Goal: Contribute content: Add original content to the website for others to see

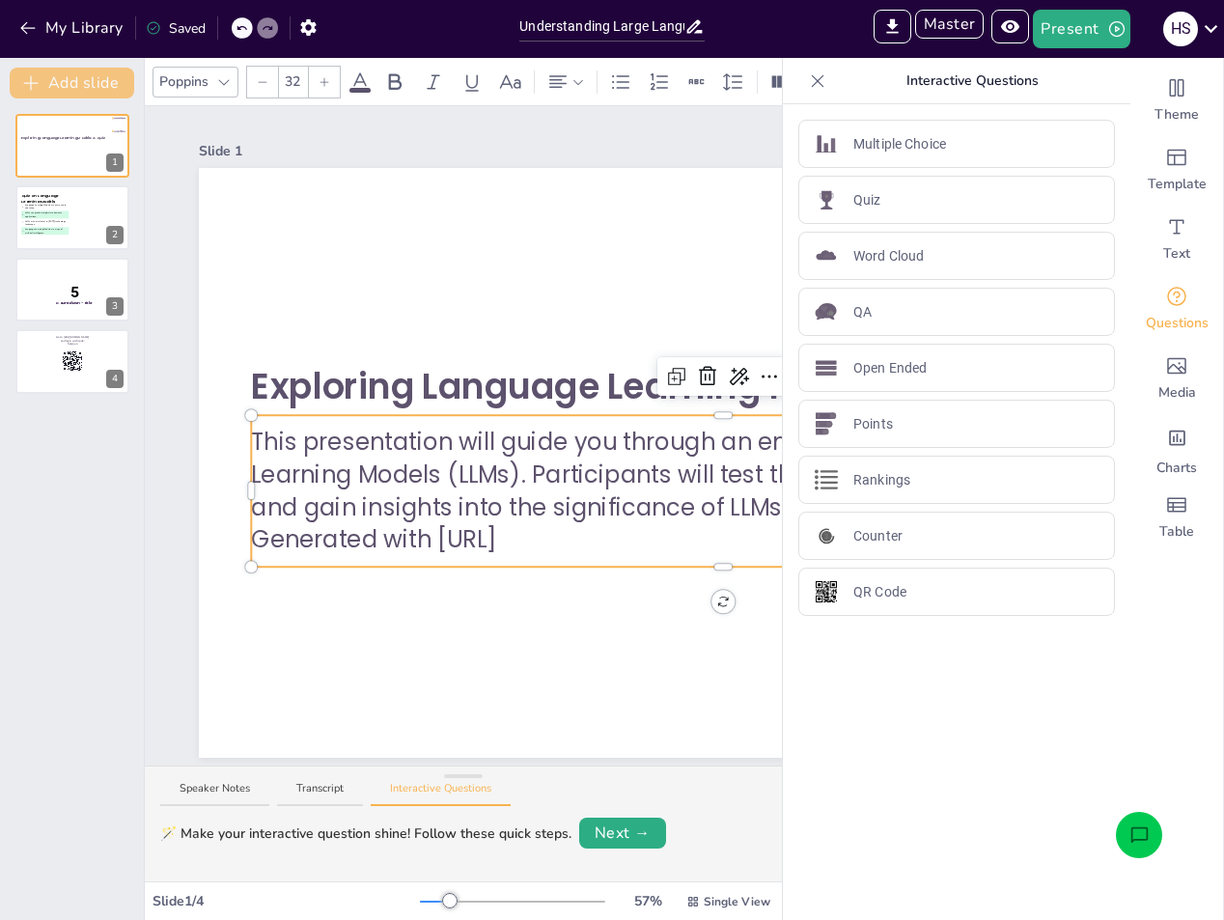
click at [115, 81] on button "Add slide" at bounding box center [72, 83] width 124 height 31
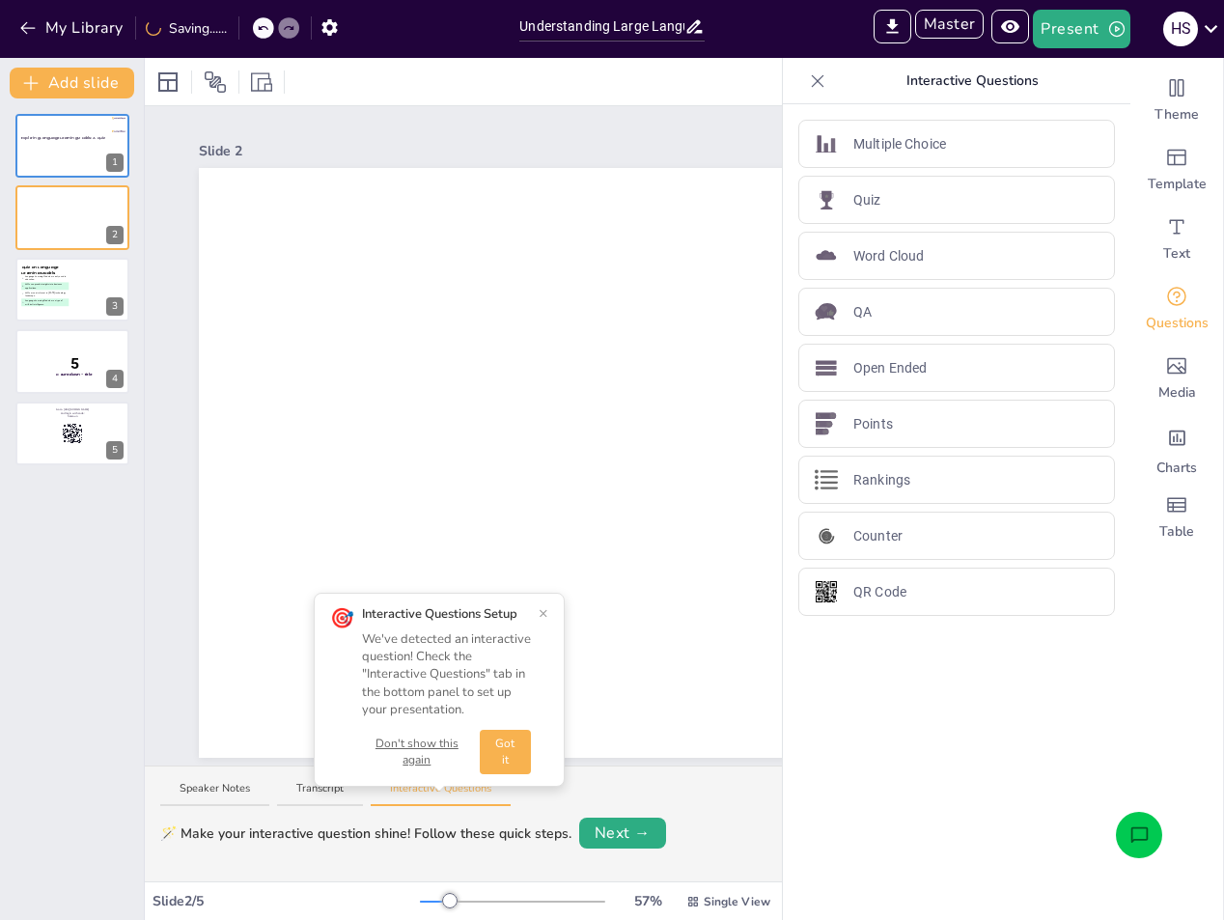
click at [544, 615] on button "×" at bounding box center [543, 612] width 10 height 15
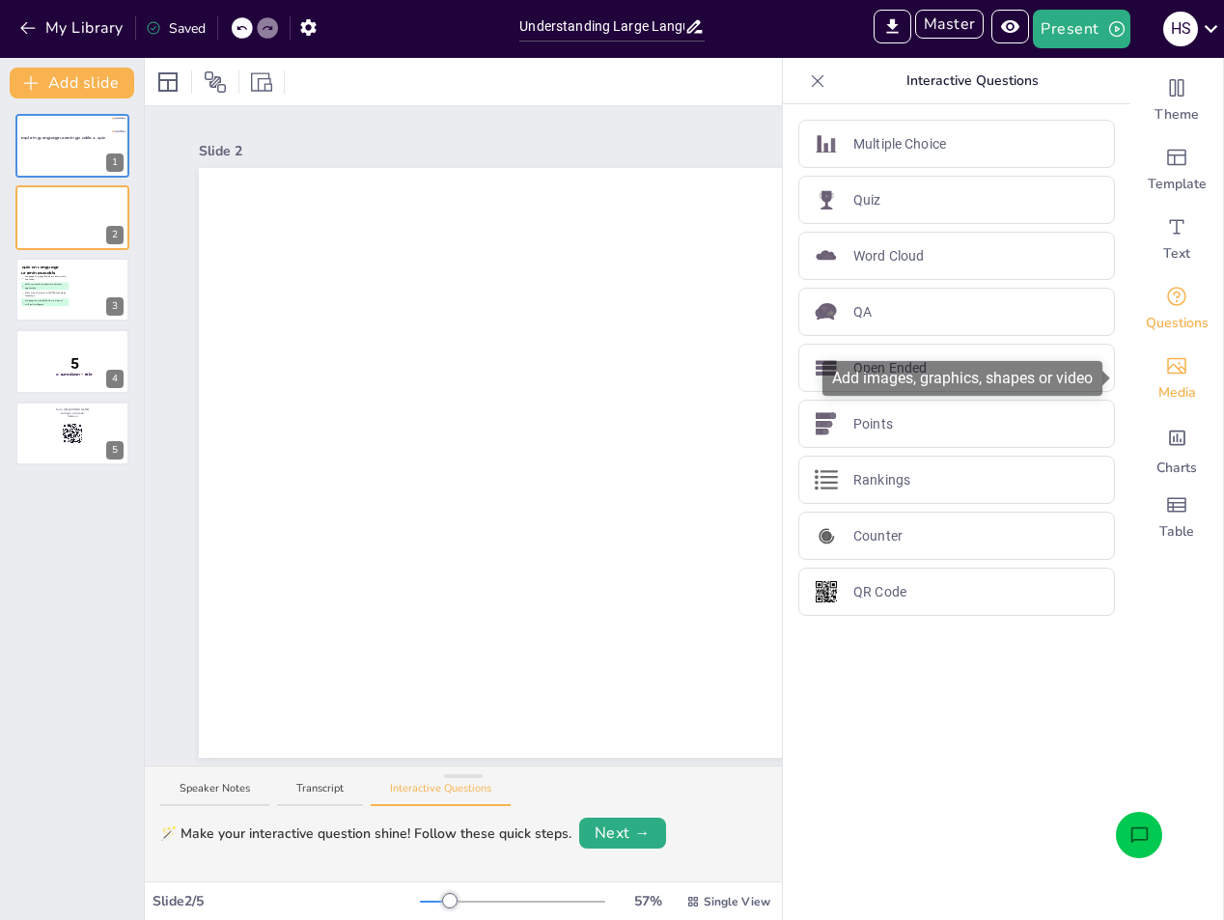
click at [1158, 383] on span "Media" at bounding box center [1177, 392] width 38 height 19
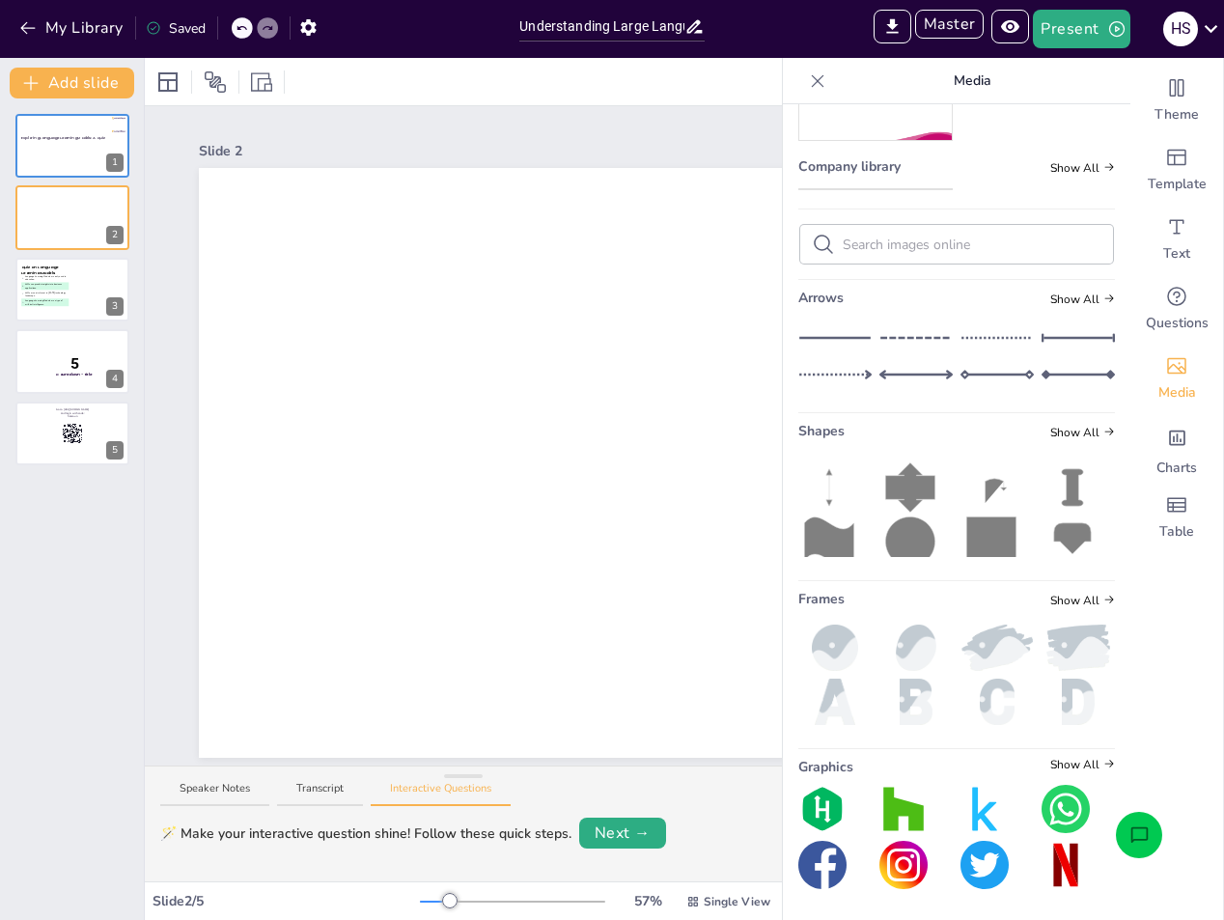
scroll to position [643, 0]
click at [980, 538] on icon at bounding box center [990, 545] width 49 height 56
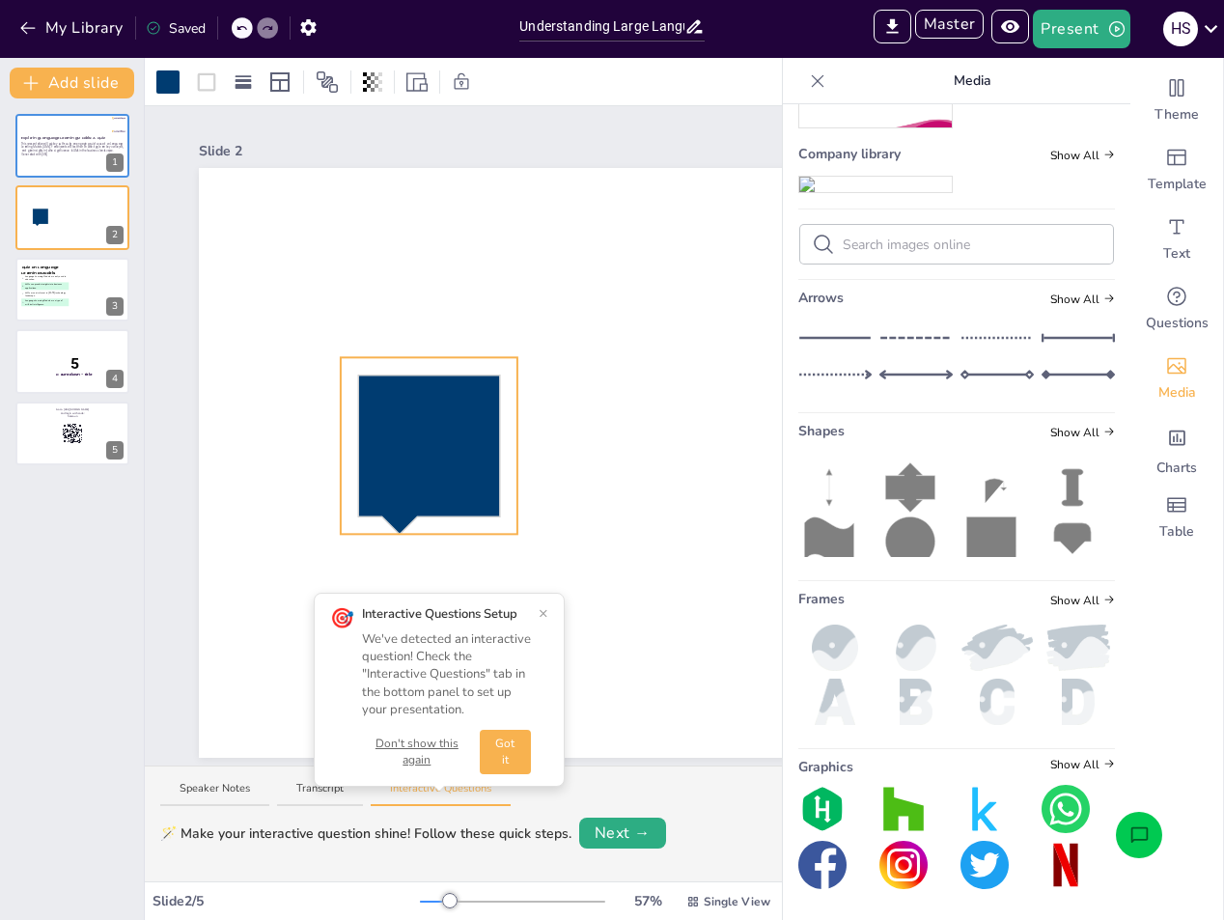
drag, startPoint x: 733, startPoint y: 517, endPoint x: 369, endPoint y: 429, distance: 375.2
click at [369, 429] on icon at bounding box center [429, 454] width 142 height 159
click at [429, 303] on div at bounding box center [429, 318] width 31 height 31
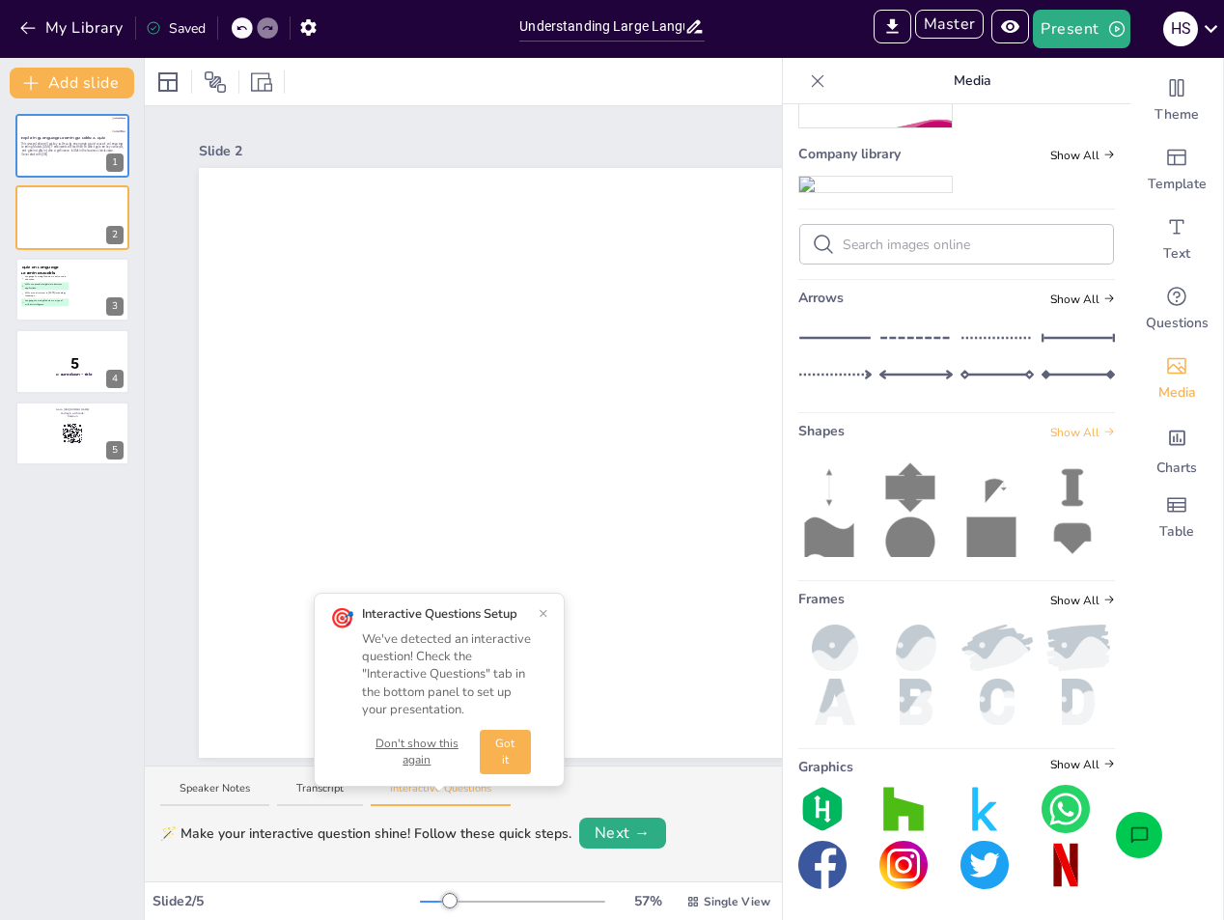
click at [1065, 435] on span "Show All" at bounding box center [1082, 433] width 65 height 14
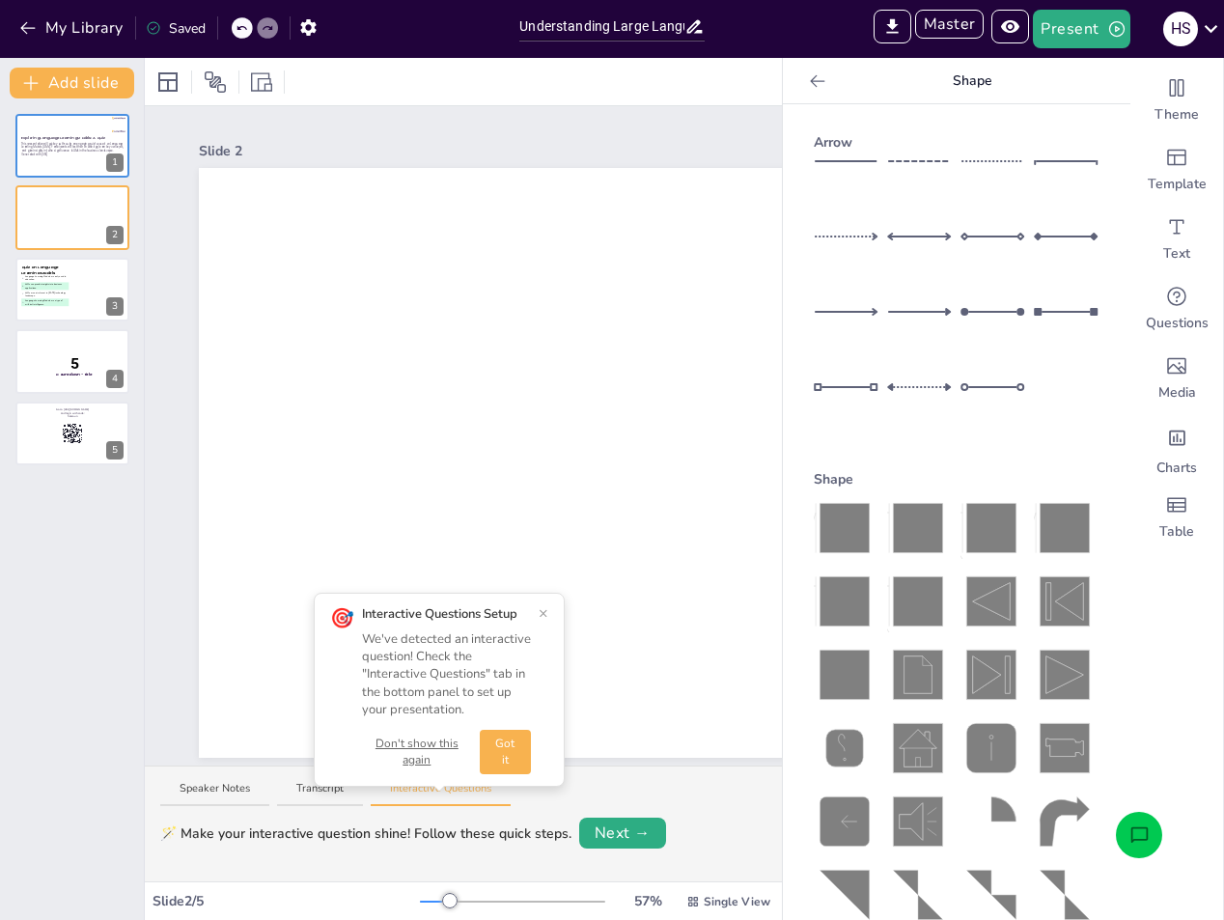
scroll to position [4, 0]
click at [823, 649] on icon at bounding box center [843, 673] width 49 height 49
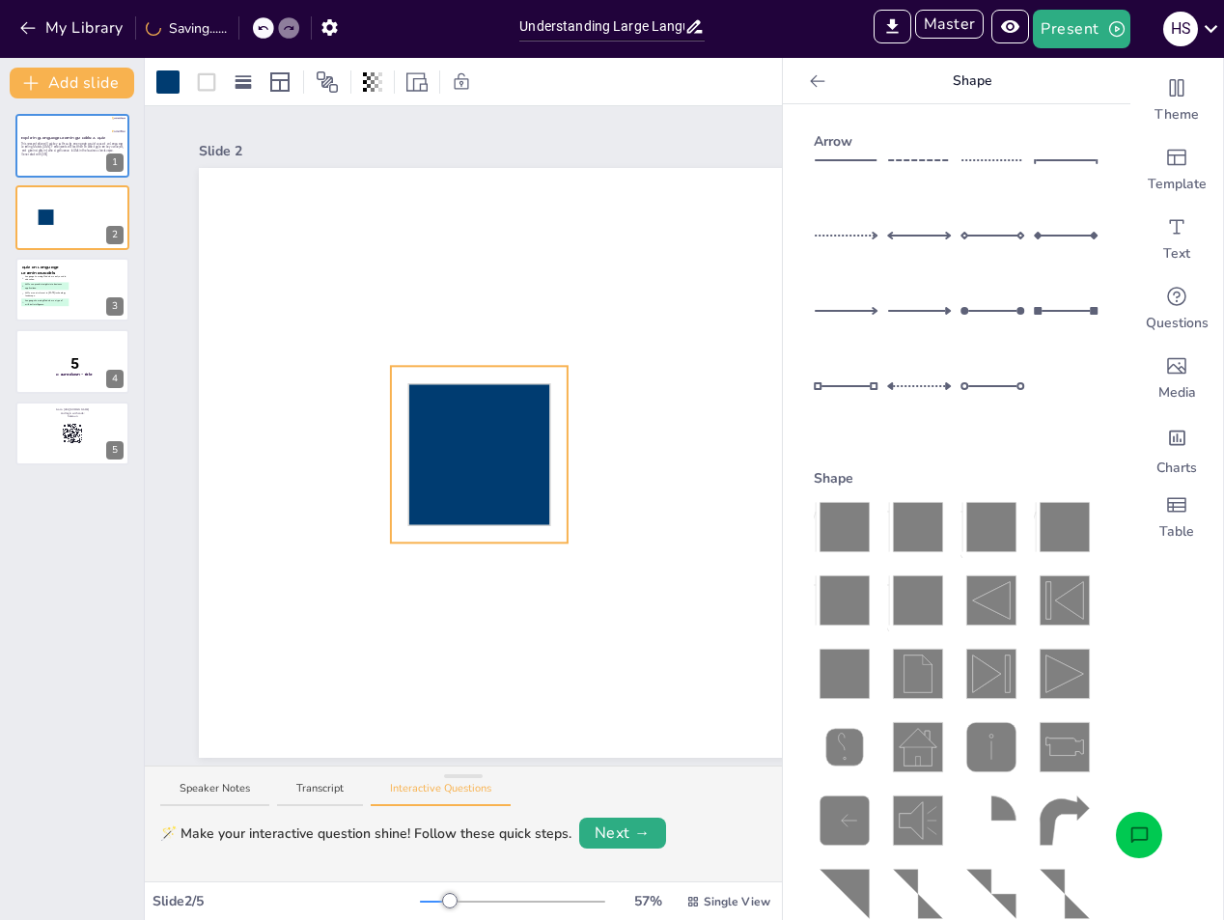
drag, startPoint x: 743, startPoint y: 494, endPoint x: 428, endPoint y: 415, distance: 324.4
click at [428, 415] on icon at bounding box center [479, 455] width 142 height 142
click at [256, 82] on div at bounding box center [243, 82] width 27 height 31
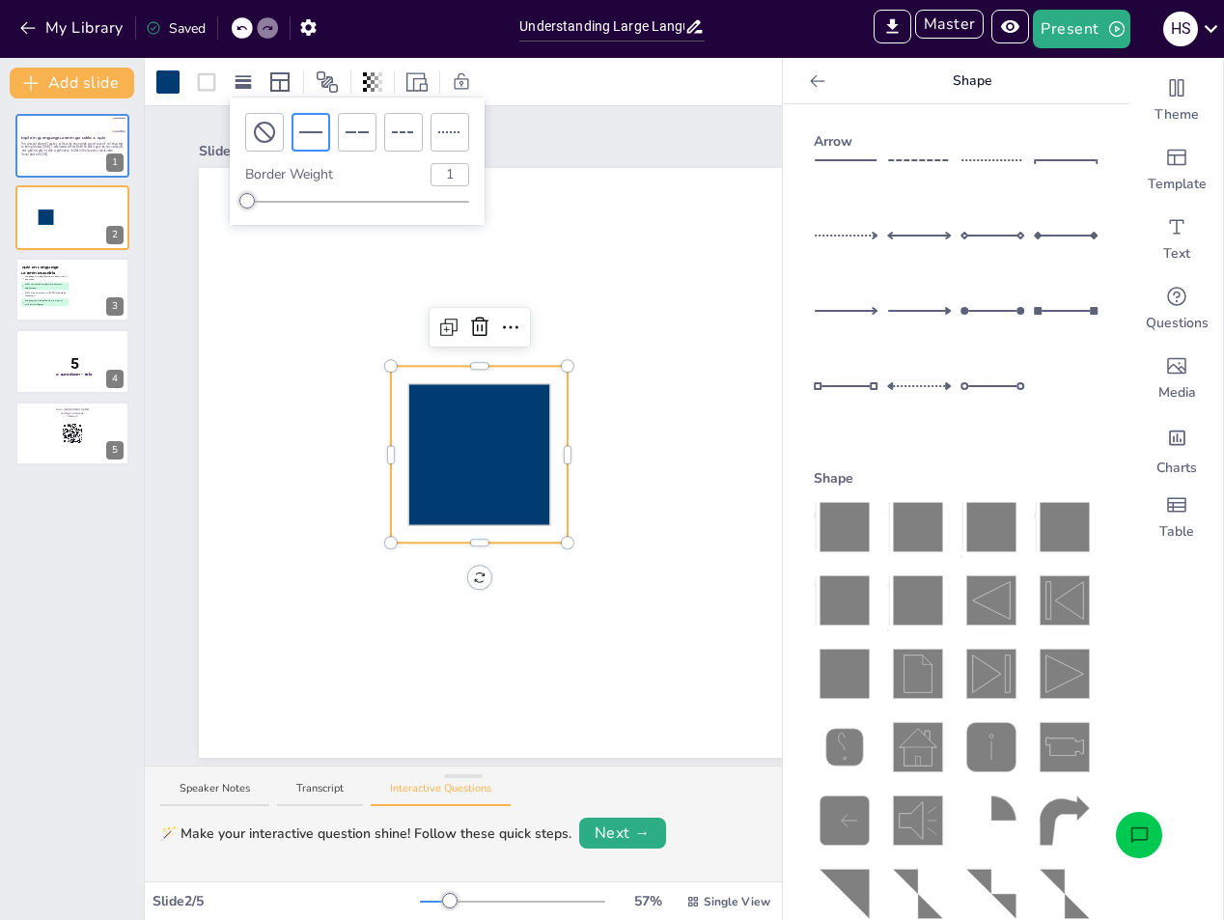
click at [444, 168] on input "1" at bounding box center [449, 174] width 37 height 21
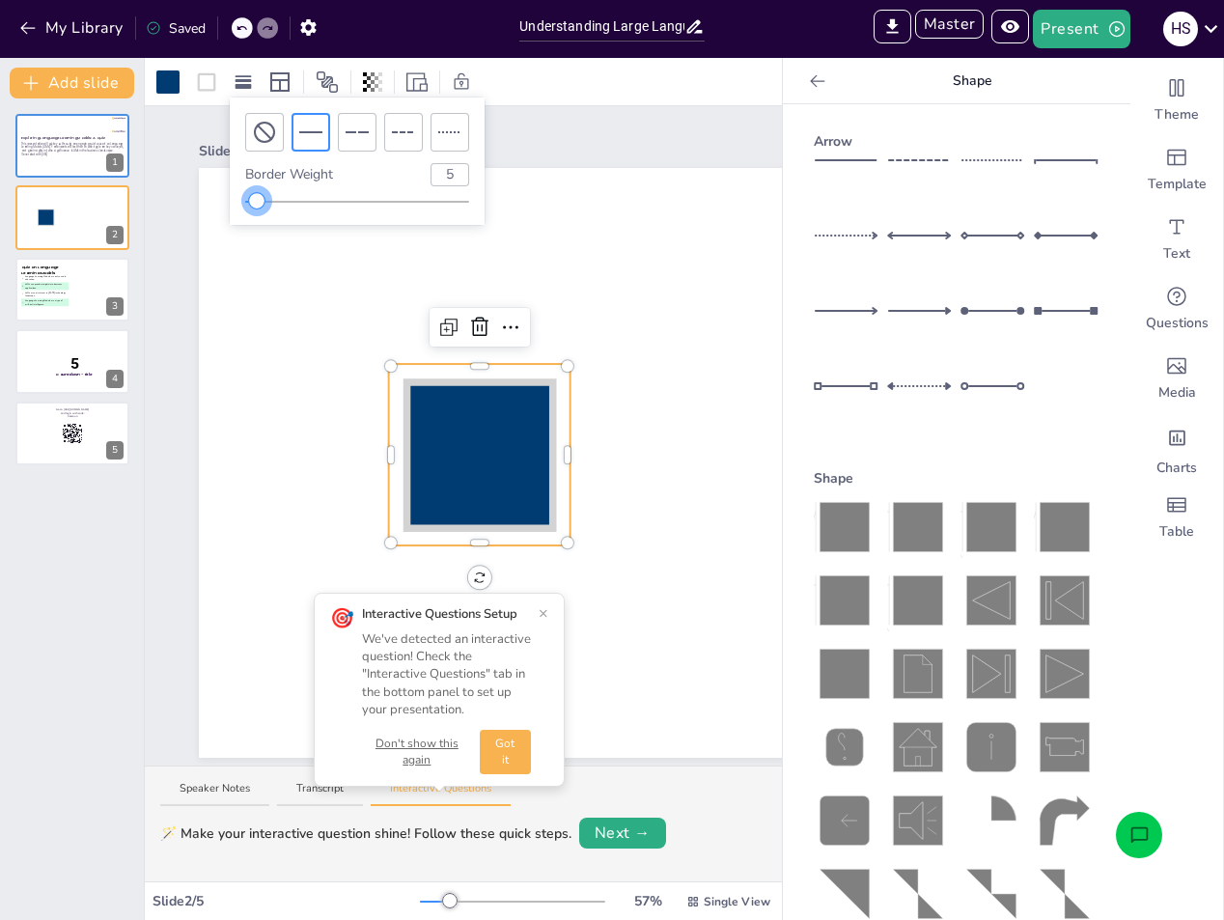
drag, startPoint x: 245, startPoint y: 204, endPoint x: 257, endPoint y: 202, distance: 11.7
click at [257, 202] on div at bounding box center [256, 200] width 15 height 15
click at [346, 134] on icon at bounding box center [356, 132] width 23 height 23
click at [385, 124] on div at bounding box center [403, 132] width 39 height 39
click at [466, 134] on div at bounding box center [449, 132] width 39 height 39
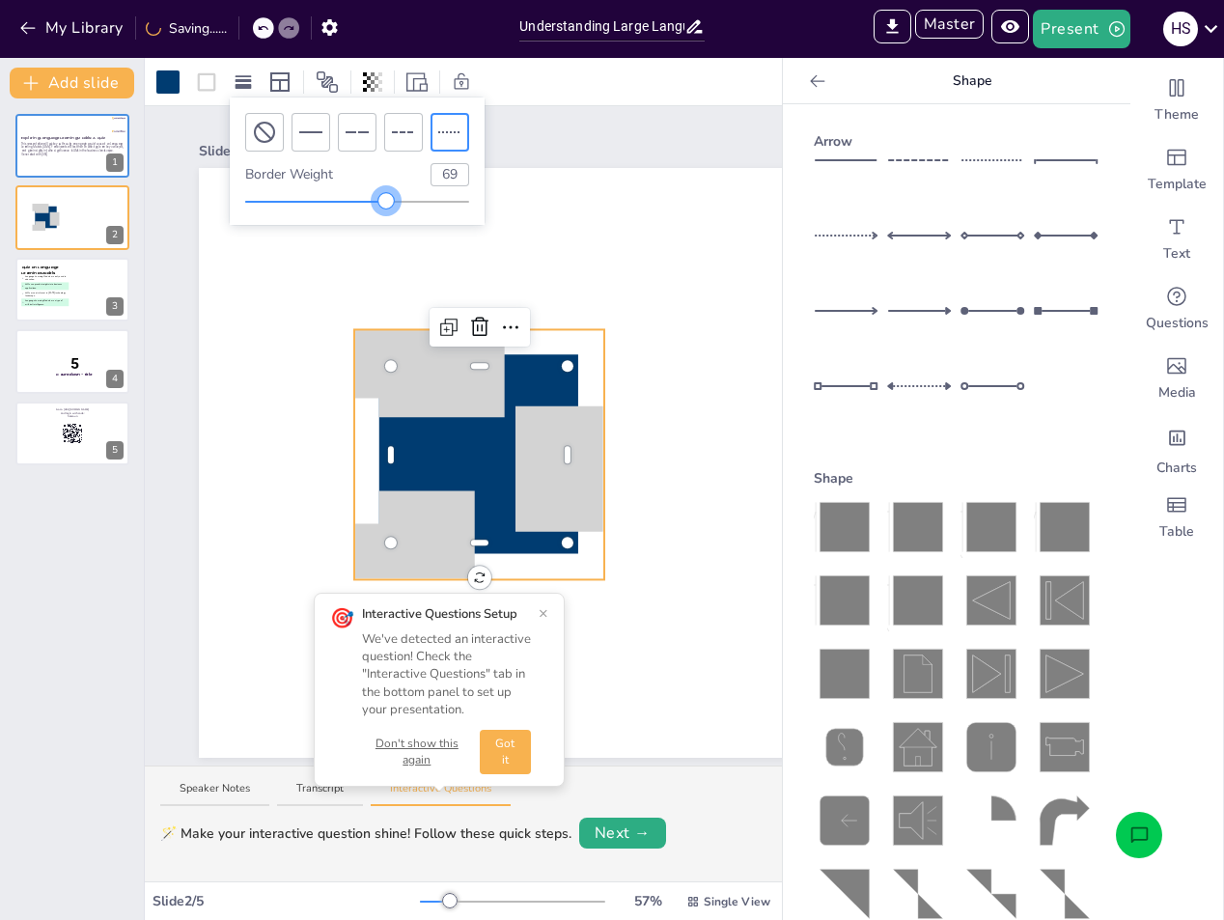
drag, startPoint x: 265, startPoint y: 203, endPoint x: 400, endPoint y: 203, distance: 134.1
click at [400, 203] on div at bounding box center [357, 201] width 224 height 15
type input "69"
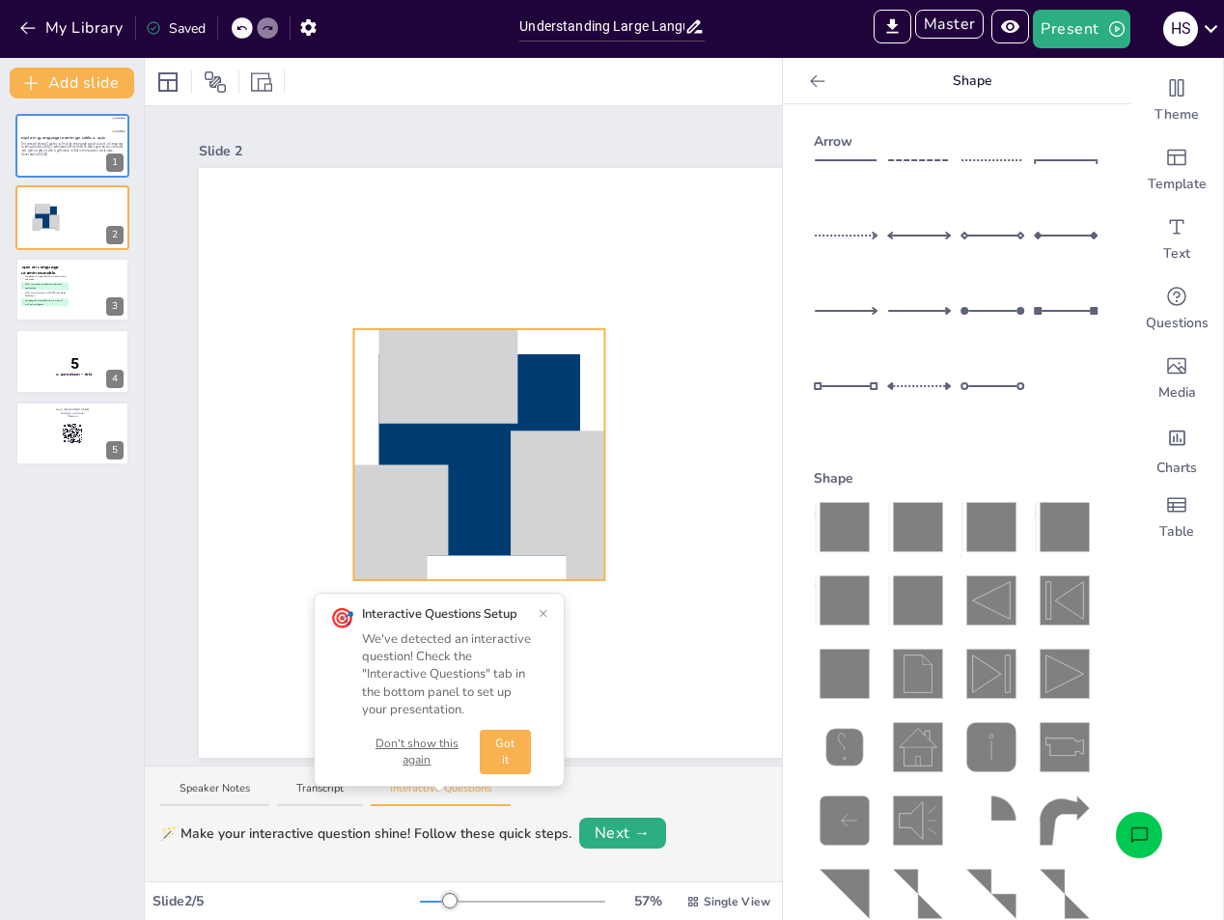
click at [564, 374] on icon at bounding box center [478, 454] width 201 height 201
click at [251, 82] on icon at bounding box center [243, 81] width 19 height 19
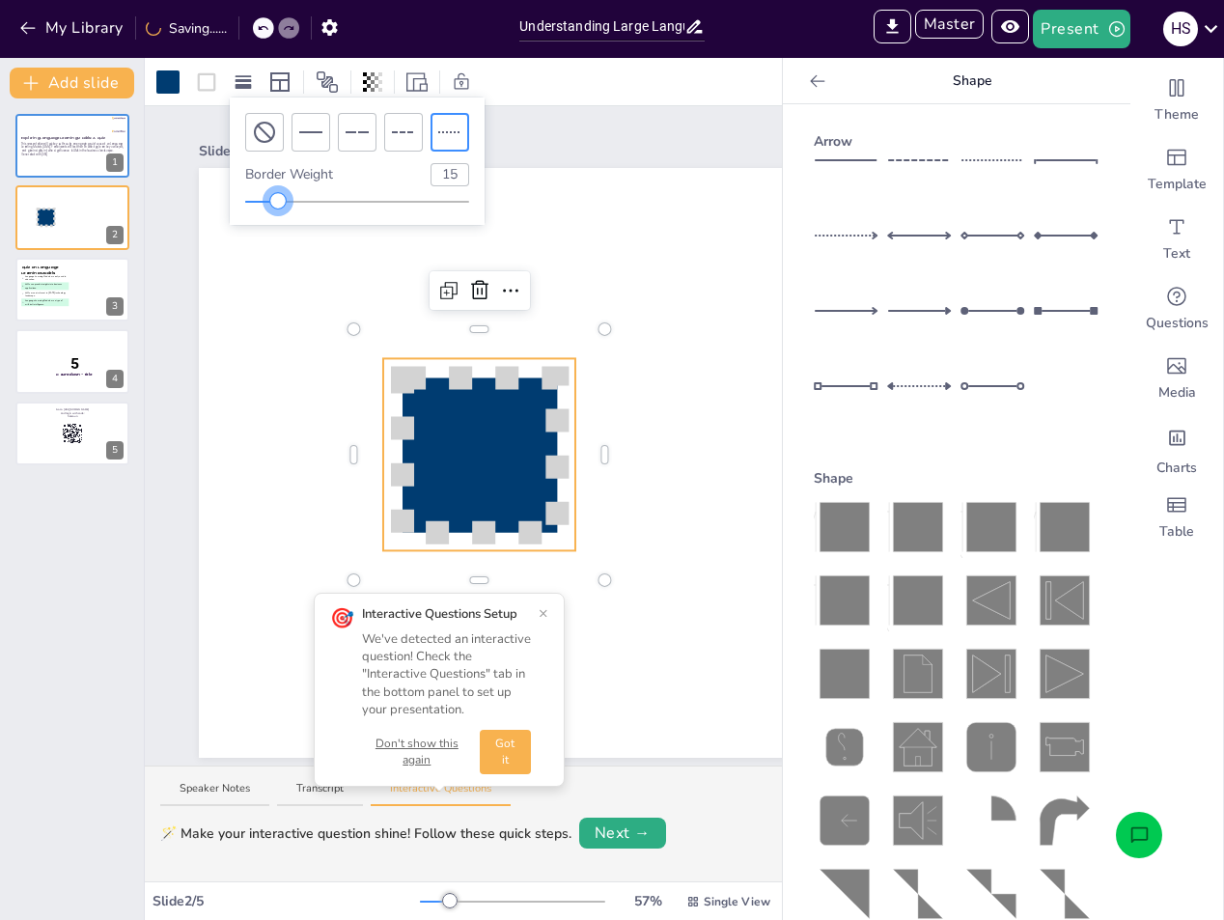
type input "14"
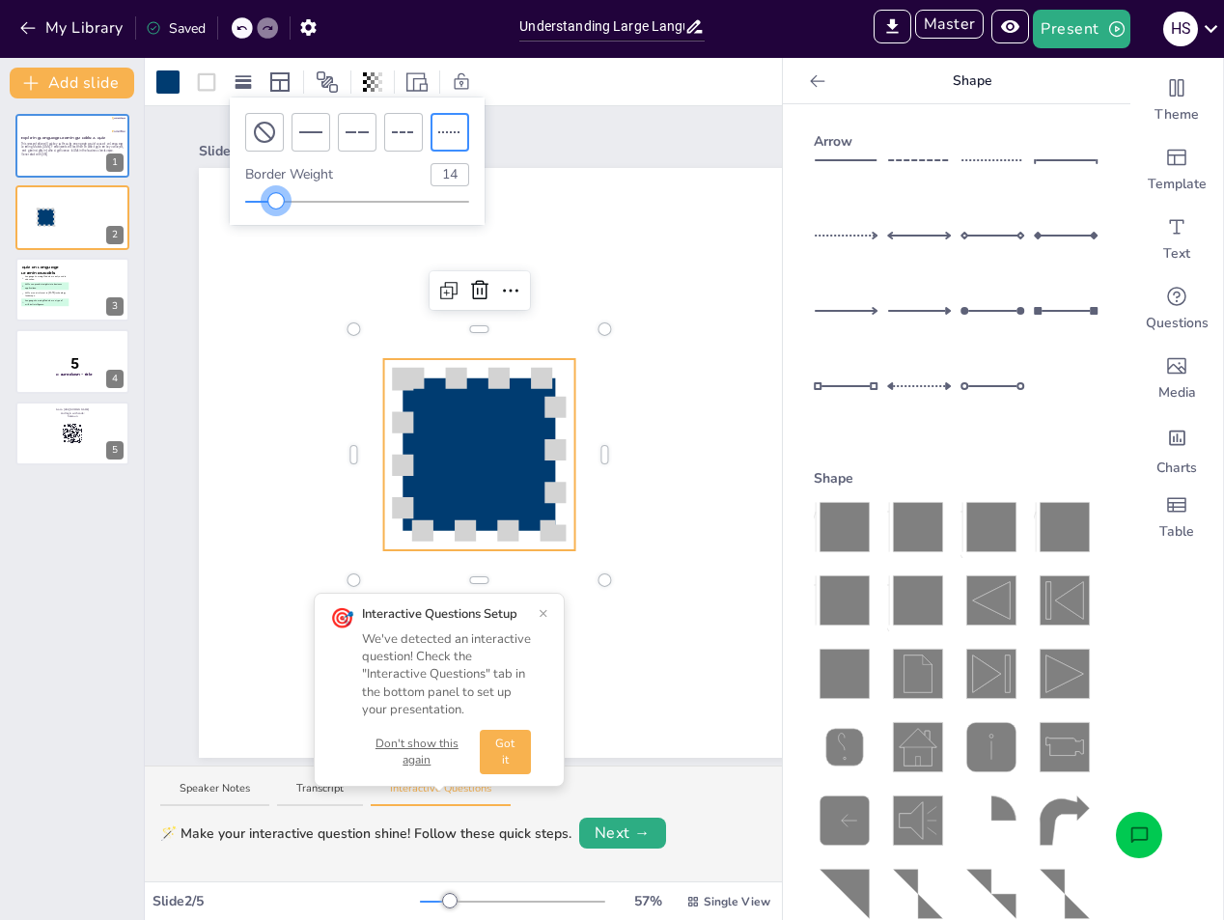
drag, startPoint x: 395, startPoint y: 200, endPoint x: 277, endPoint y: 205, distance: 117.8
click at [277, 205] on div at bounding box center [275, 200] width 15 height 15
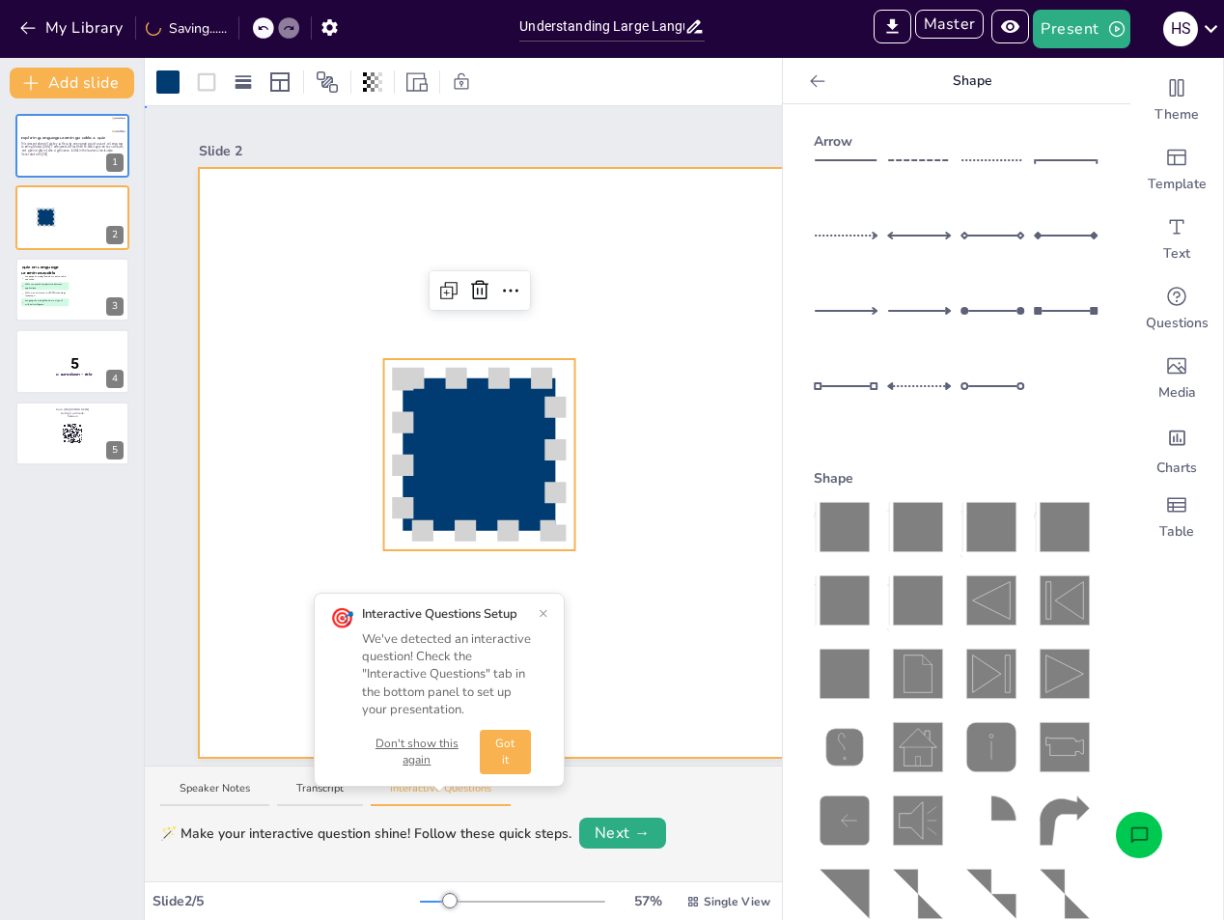
click at [709, 328] on div at bounding box center [723, 463] width 1048 height 590
click at [538, 434] on icon at bounding box center [478, 454] width 152 height 152
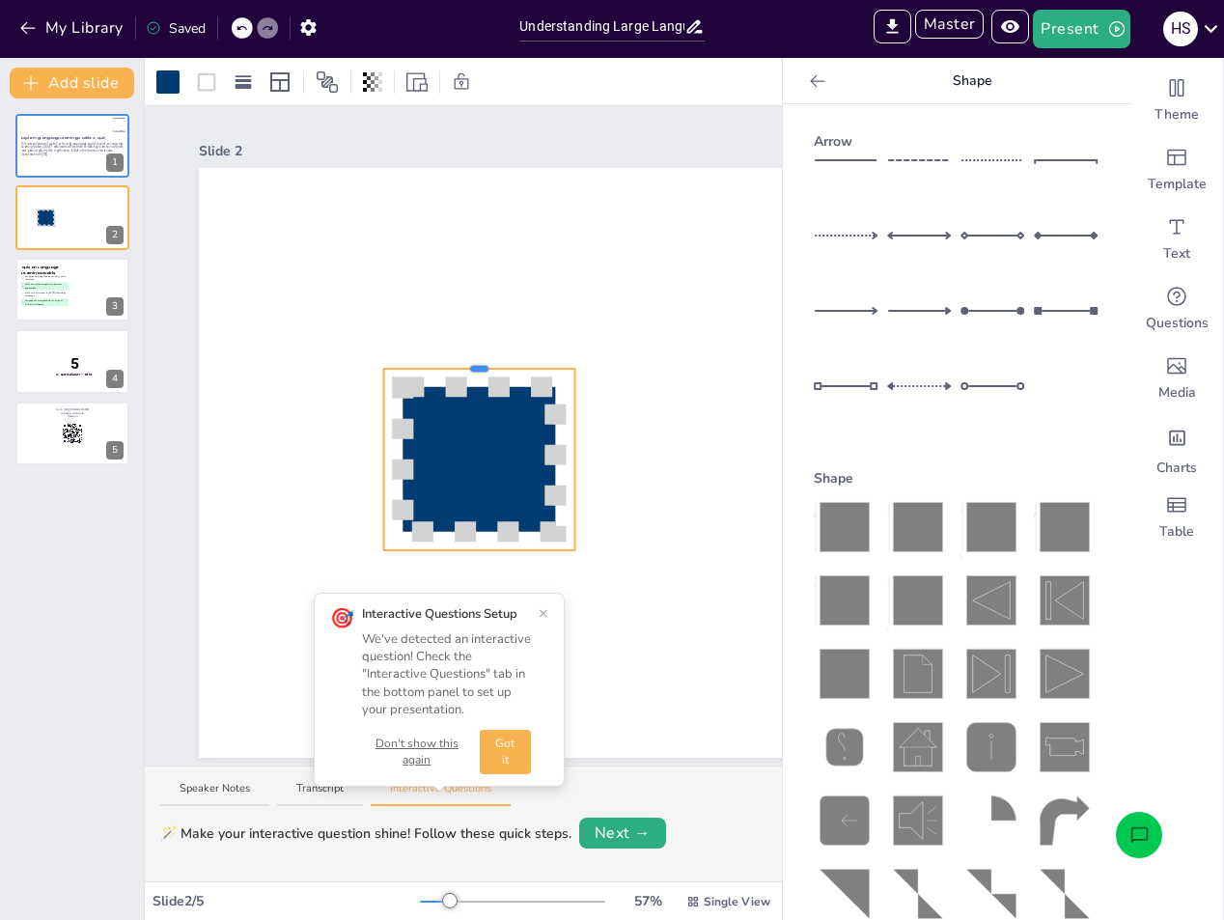
drag, startPoint x: 474, startPoint y: 348, endPoint x: 477, endPoint y: 398, distance: 49.3
click at [500, 359] on div at bounding box center [723, 463] width 1048 height 590
click at [235, 94] on div at bounding box center [243, 82] width 27 height 31
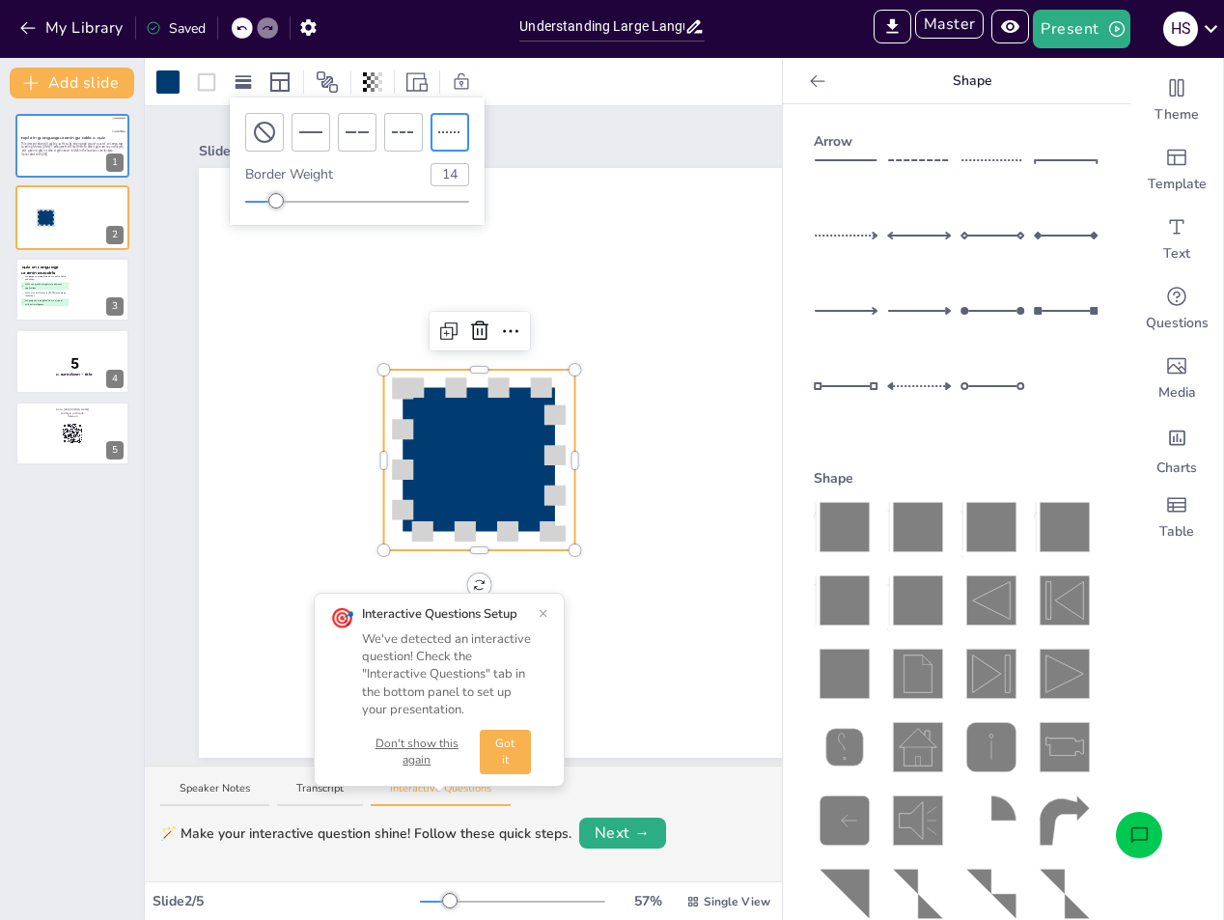
type input "59"
click at [378, 197] on div at bounding box center [357, 201] width 224 height 15
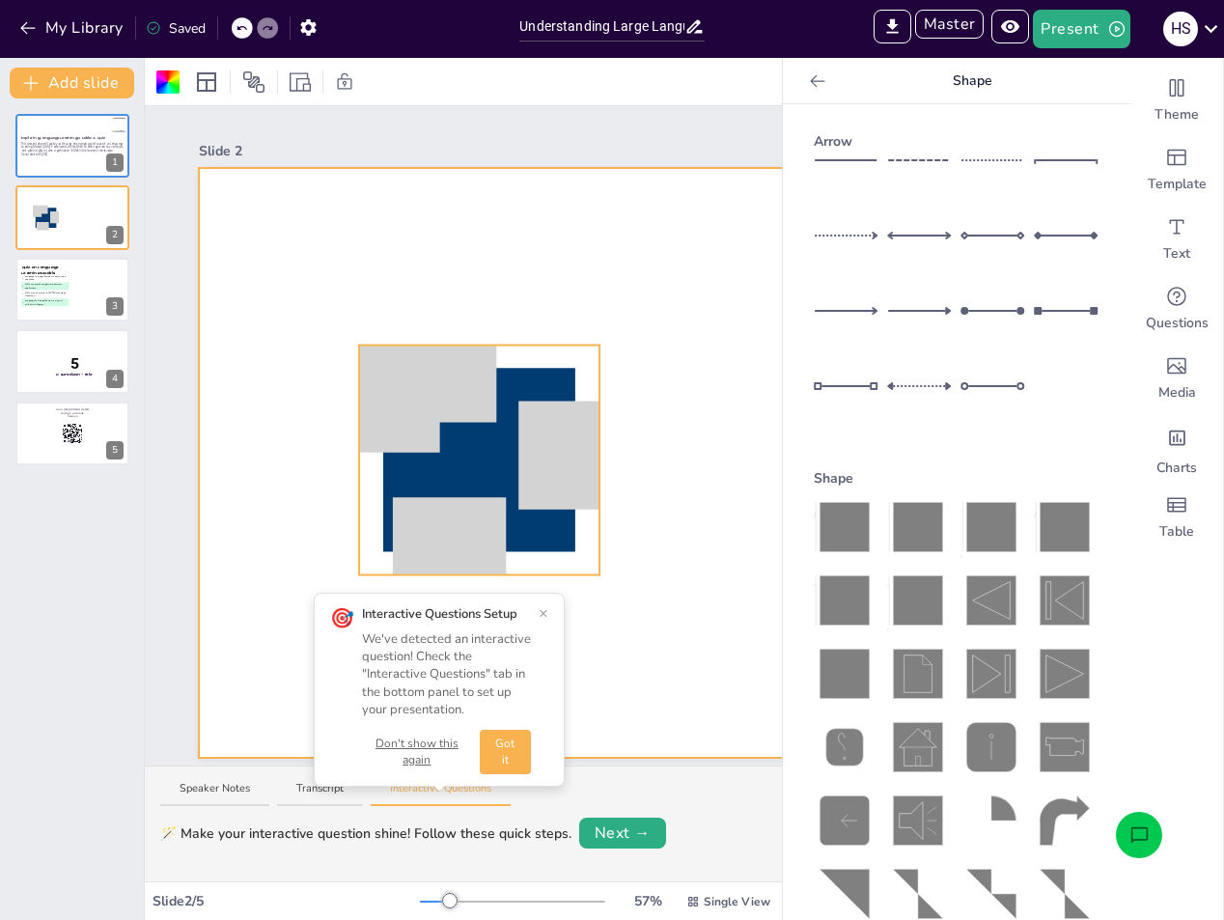
click at [538, 425] on icon at bounding box center [479, 459] width 192 height 183
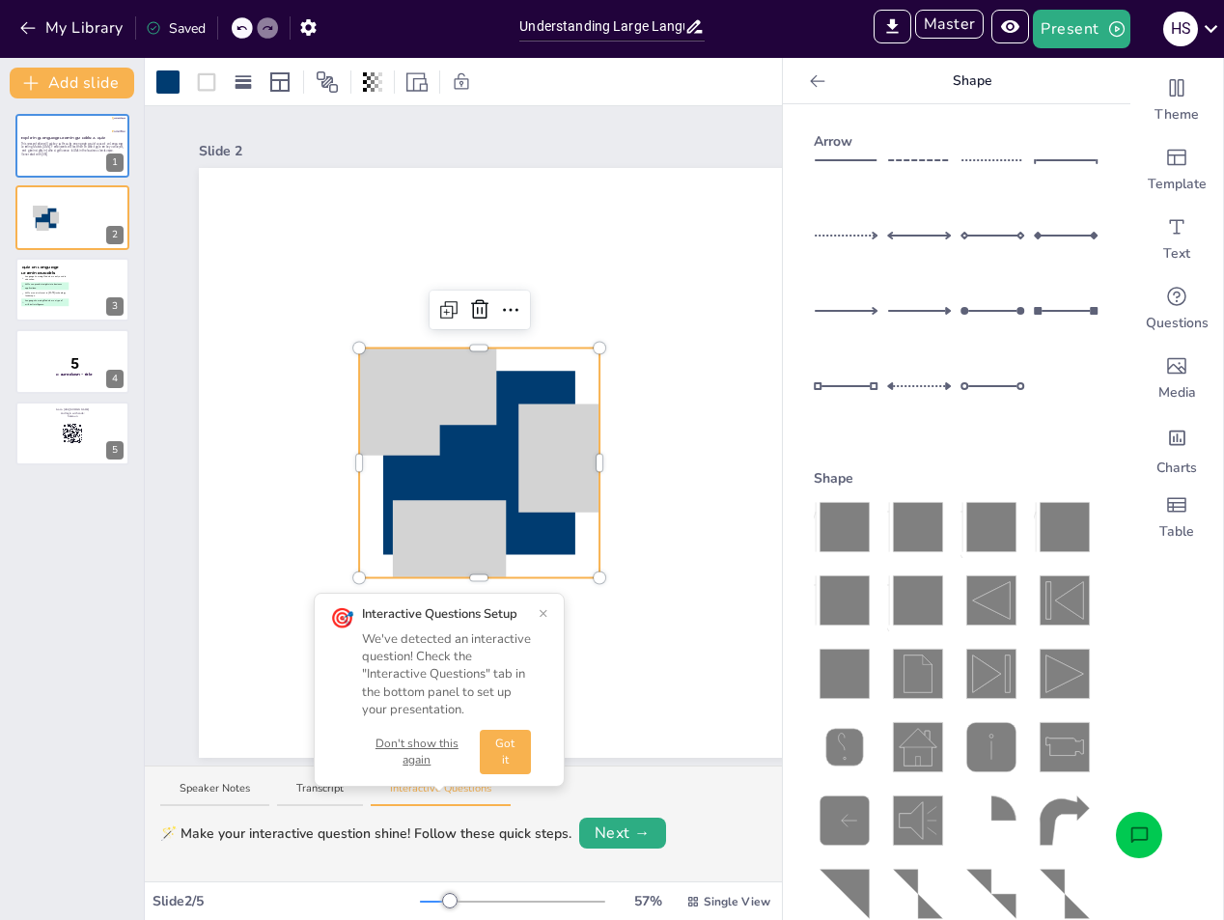
click at [542, 614] on button "×" at bounding box center [543, 612] width 10 height 15
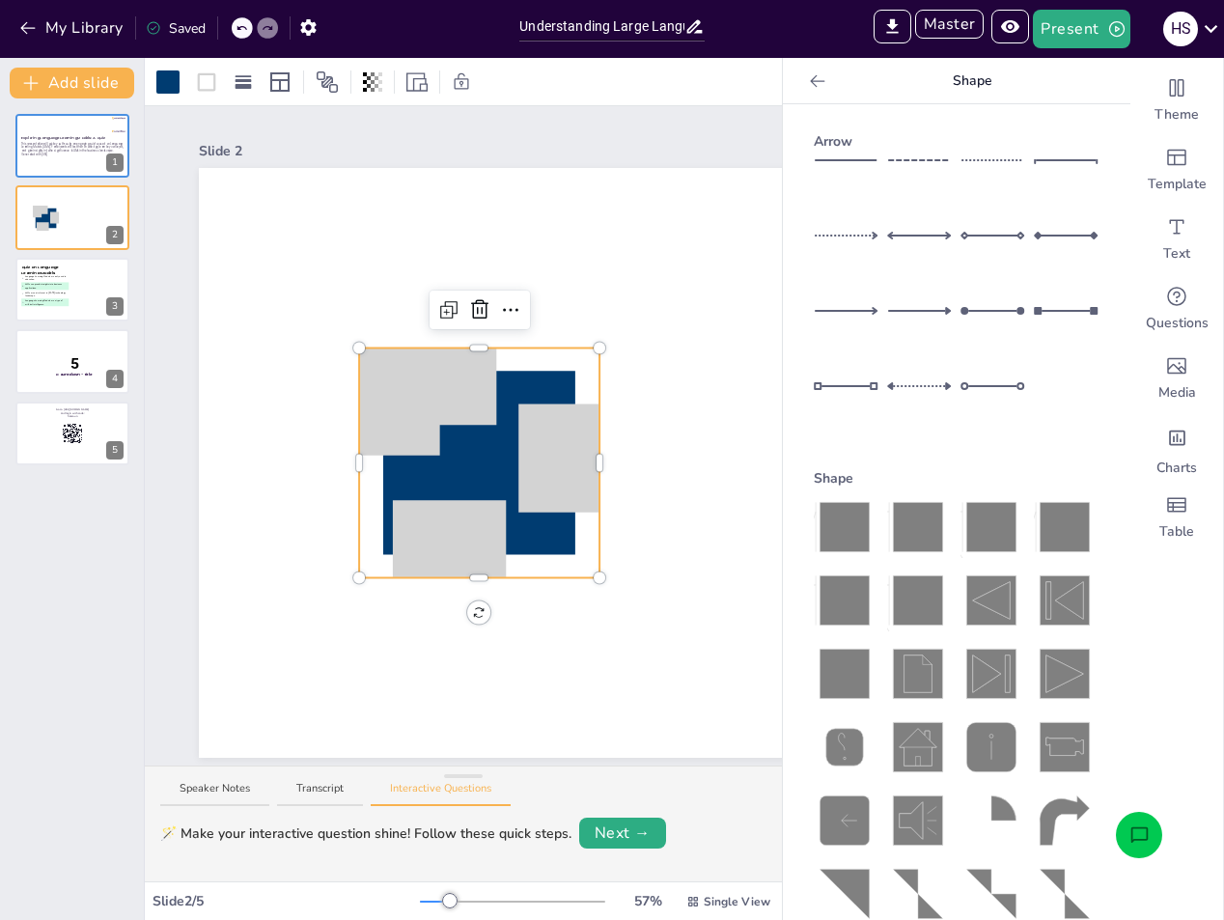
drag, startPoint x: 447, startPoint y: 452, endPoint x: 399, endPoint y: 433, distance: 51.6
click at [399, 433] on icon at bounding box center [479, 462] width 192 height 183
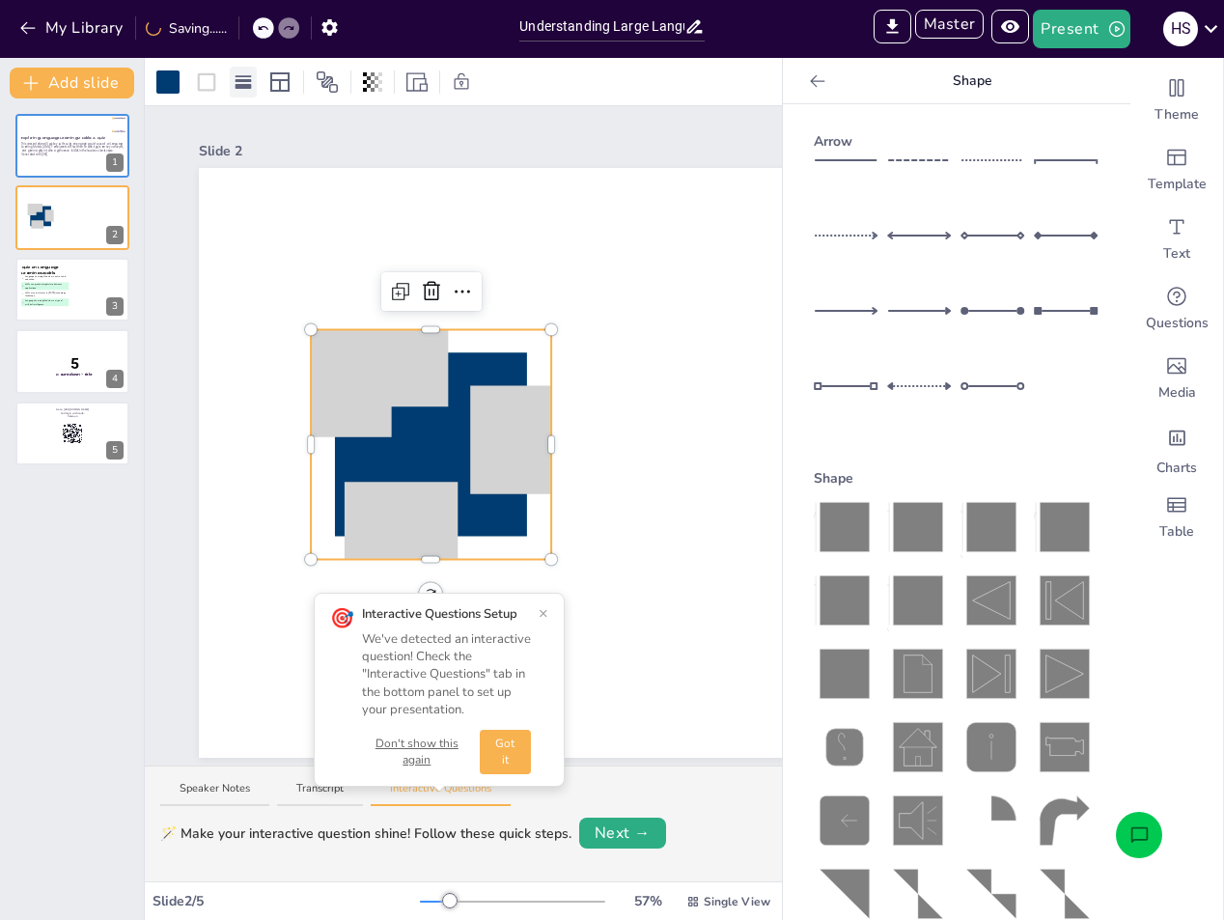
click at [247, 81] on rect at bounding box center [243, 80] width 16 height 3
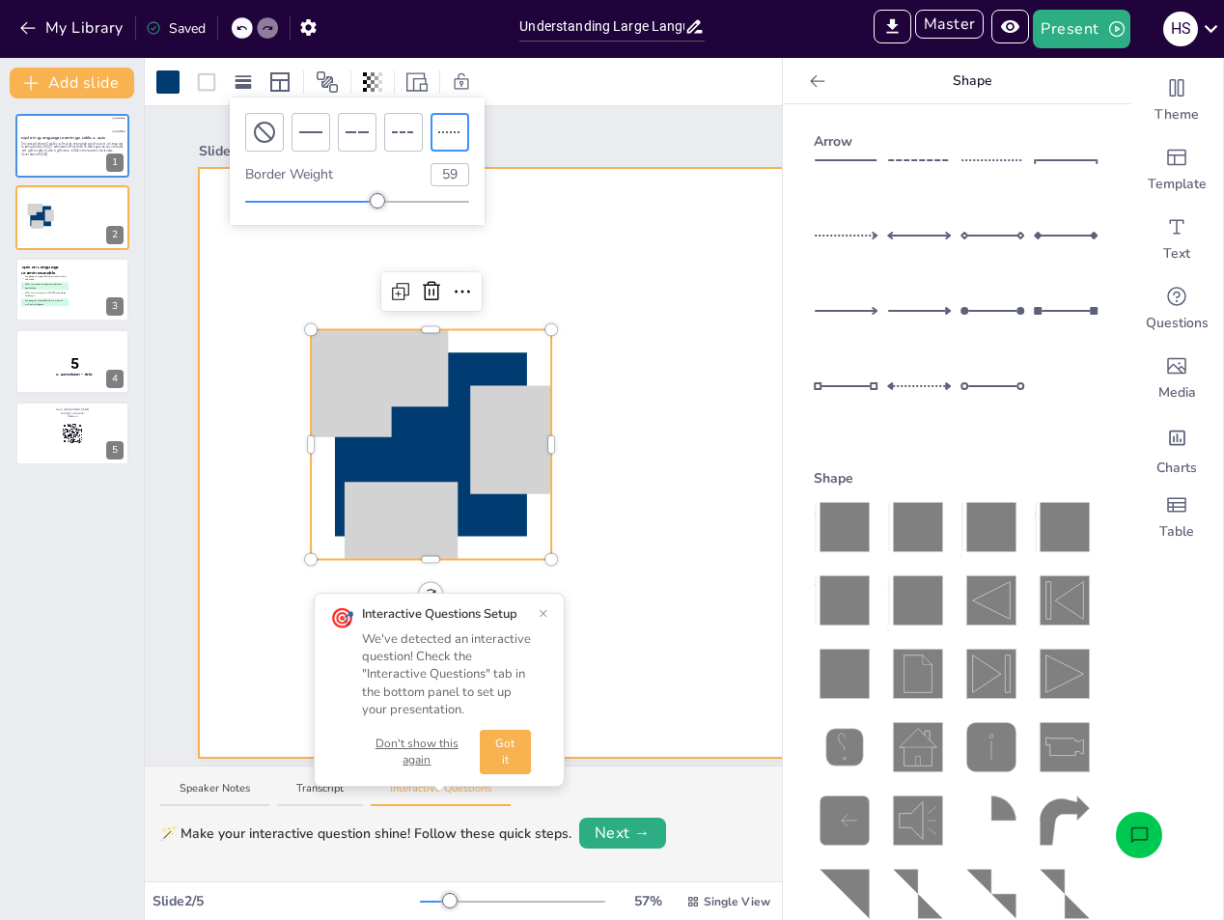
click at [622, 236] on div at bounding box center [723, 463] width 1048 height 590
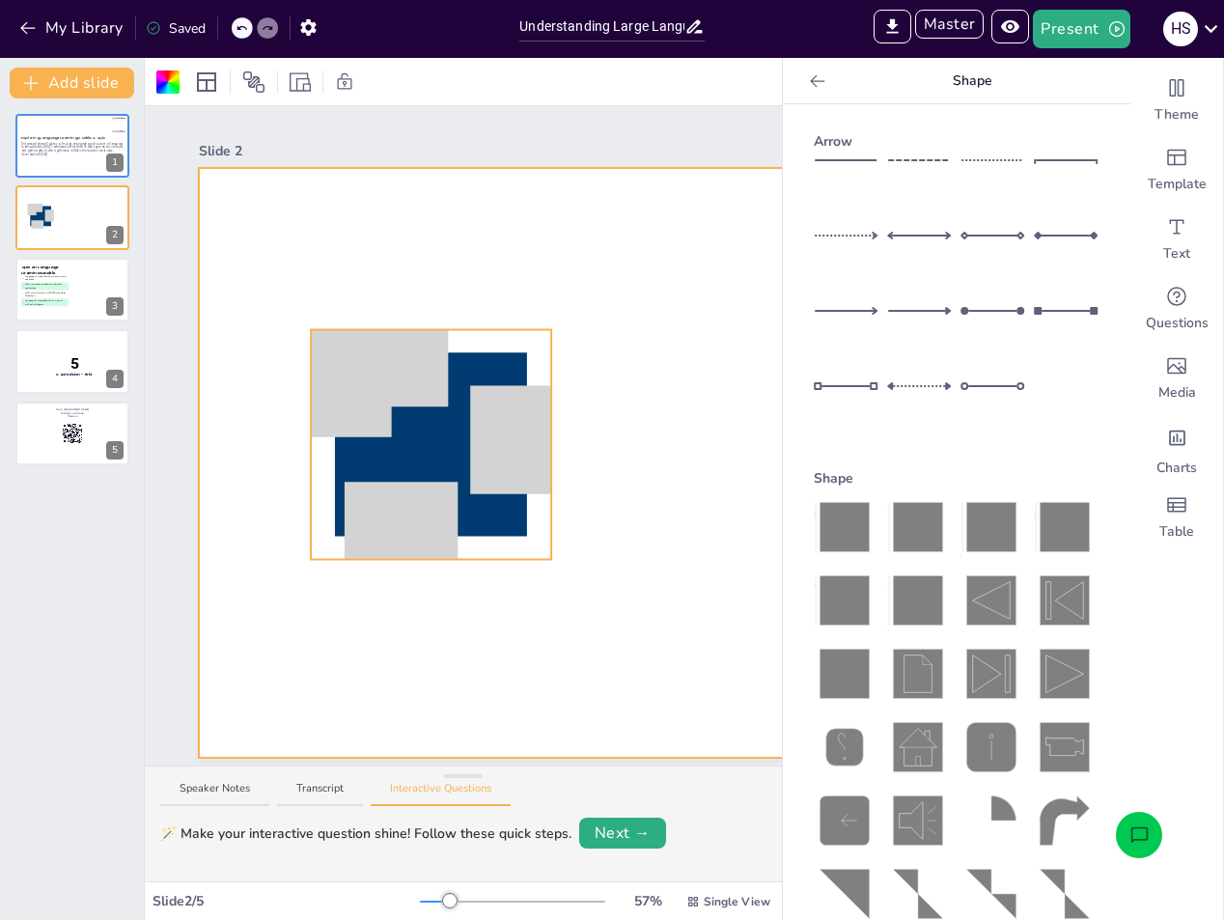
click at [478, 396] on icon at bounding box center [431, 443] width 192 height 183
click at [676, 286] on div at bounding box center [723, 463] width 1048 height 590
click at [518, 400] on icon at bounding box center [431, 443] width 192 height 183
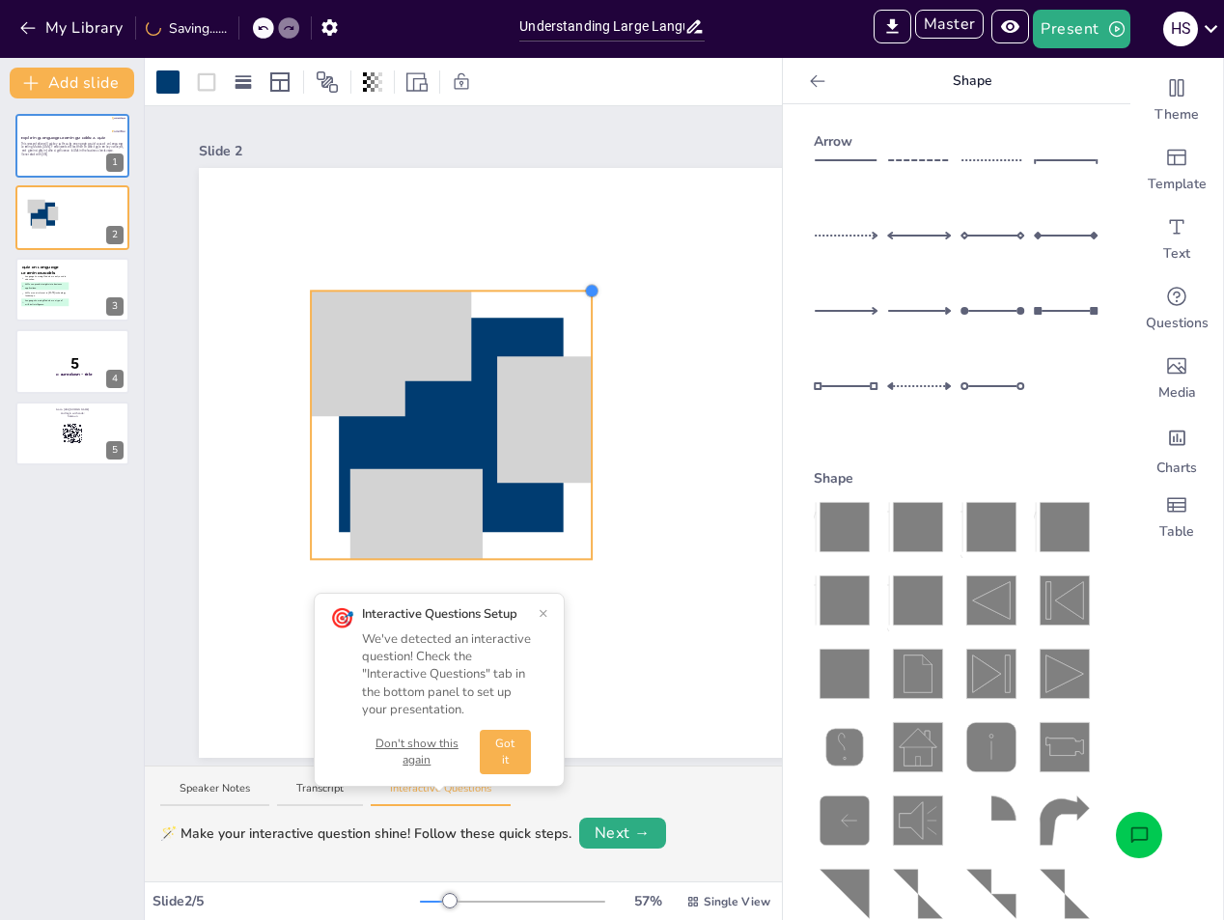
drag, startPoint x: 552, startPoint y: 321, endPoint x: 613, endPoint y: 309, distance: 62.1
click at [589, 296] on div at bounding box center [451, 424] width 281 height 268
click at [677, 274] on div at bounding box center [723, 463] width 1048 height 590
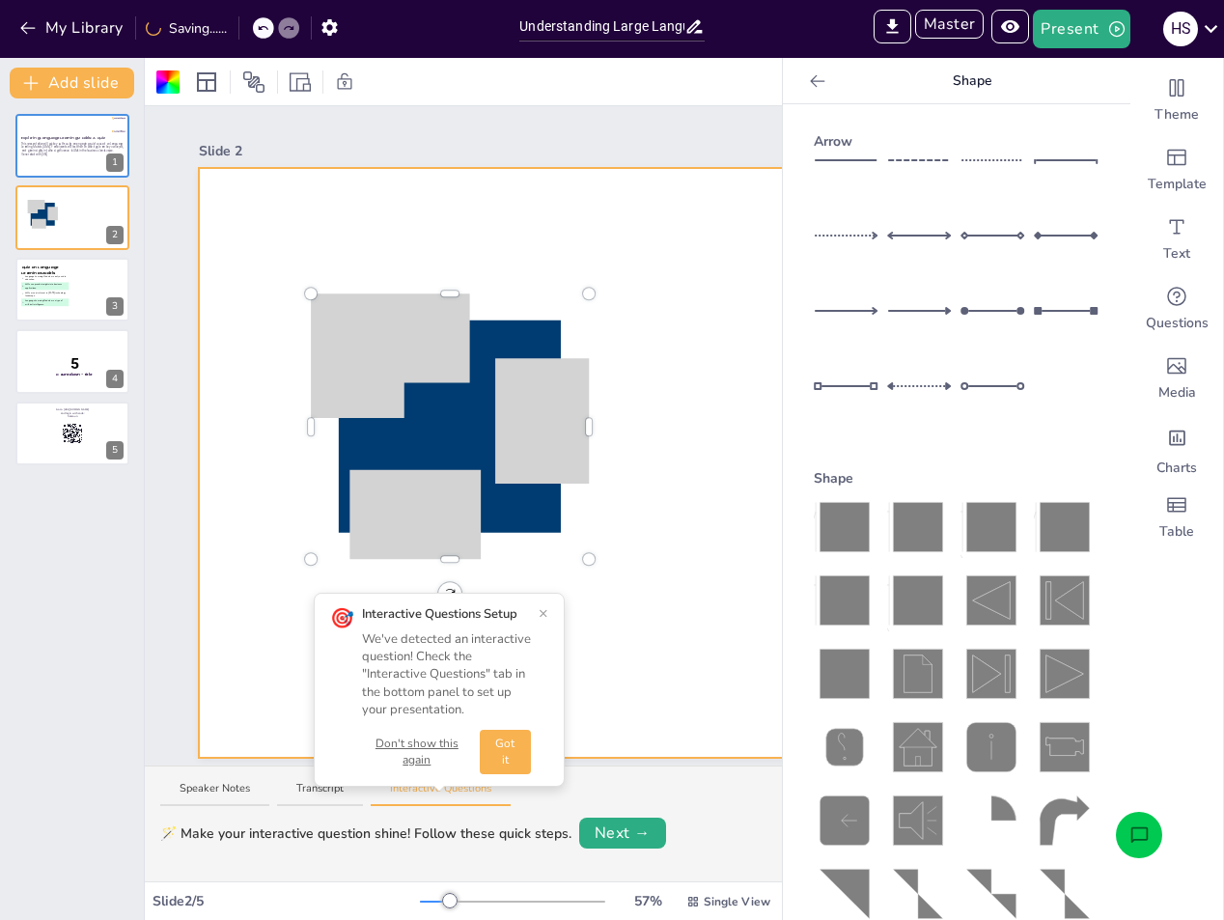
click at [583, 330] on icon at bounding box center [450, 425] width 278 height 265
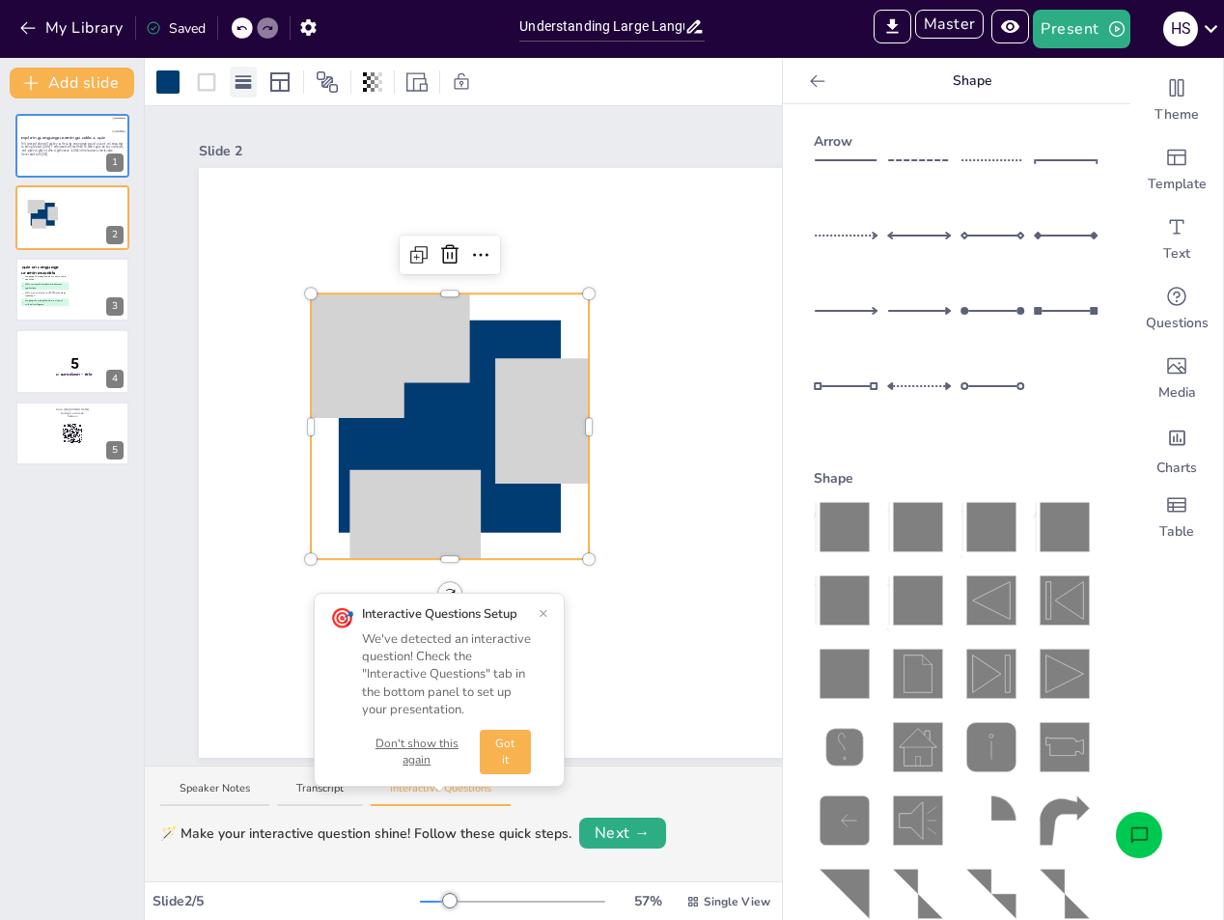
click at [244, 91] on icon at bounding box center [243, 81] width 19 height 19
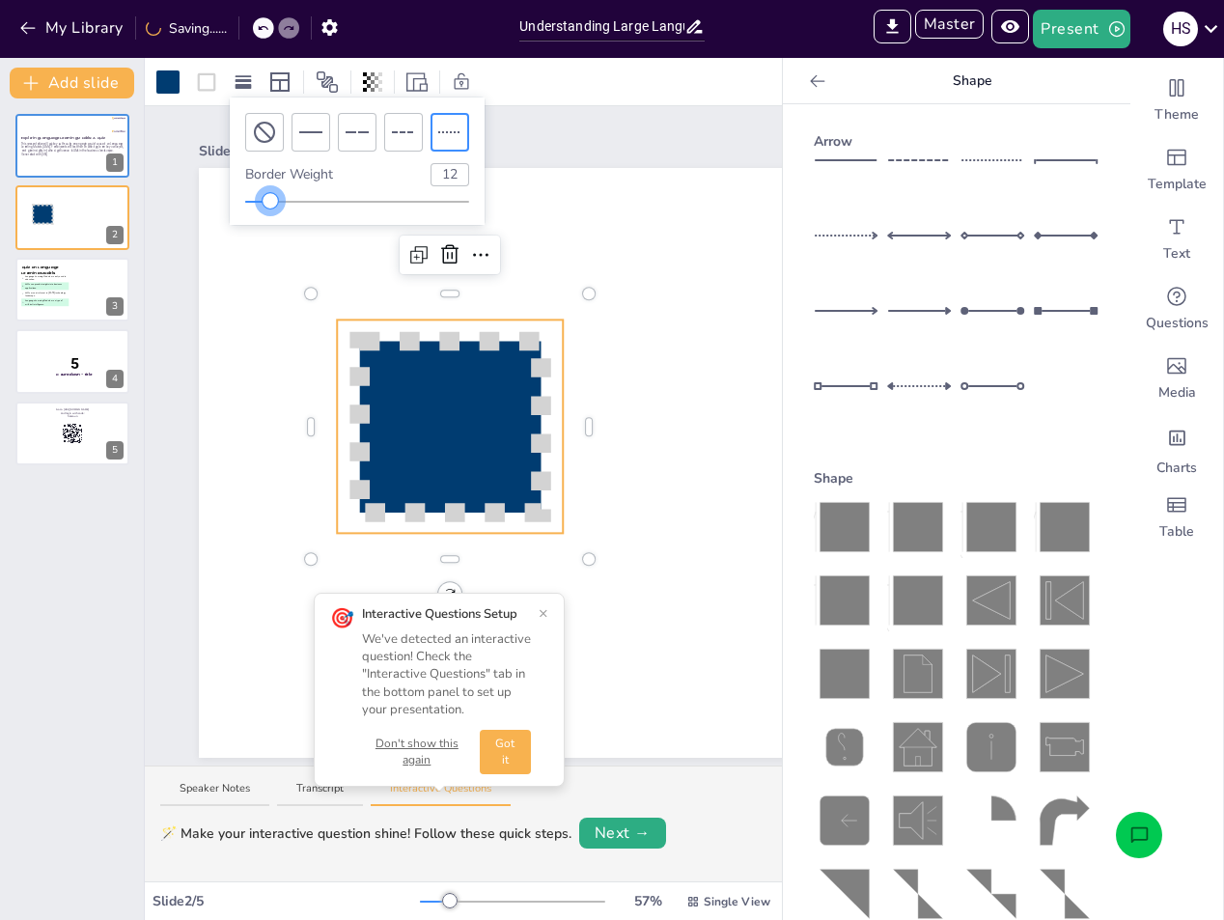
type input "11"
drag, startPoint x: 376, startPoint y: 203, endPoint x: 269, endPoint y: 200, distance: 107.2
click at [269, 200] on div at bounding box center [269, 200] width 15 height 15
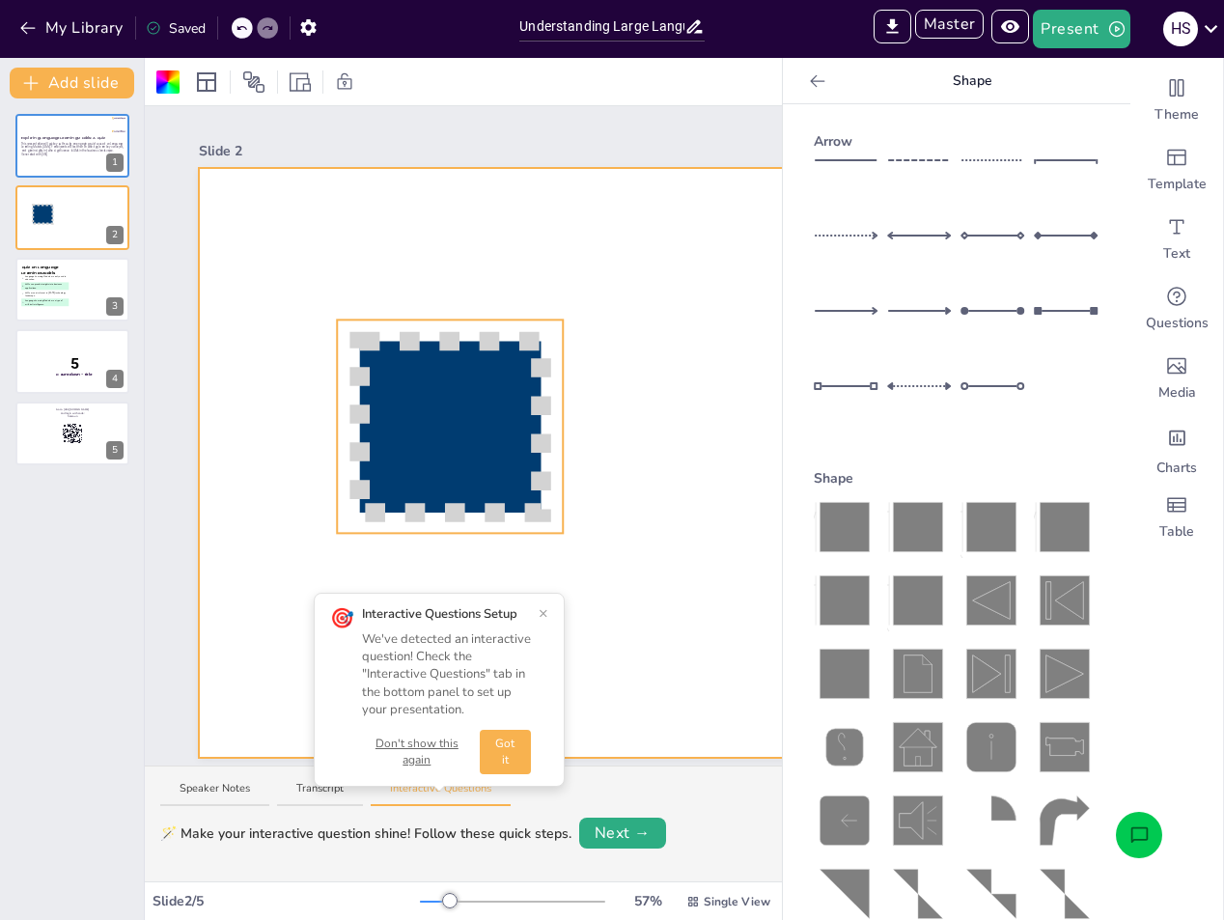
click at [460, 426] on icon at bounding box center [450, 427] width 180 height 171
click at [621, 356] on div at bounding box center [723, 463] width 1048 height 590
click at [469, 390] on icon at bounding box center [450, 427] width 180 height 171
click at [260, 324] on div at bounding box center [723, 463] width 1048 height 590
click at [483, 404] on icon at bounding box center [450, 427] width 180 height 171
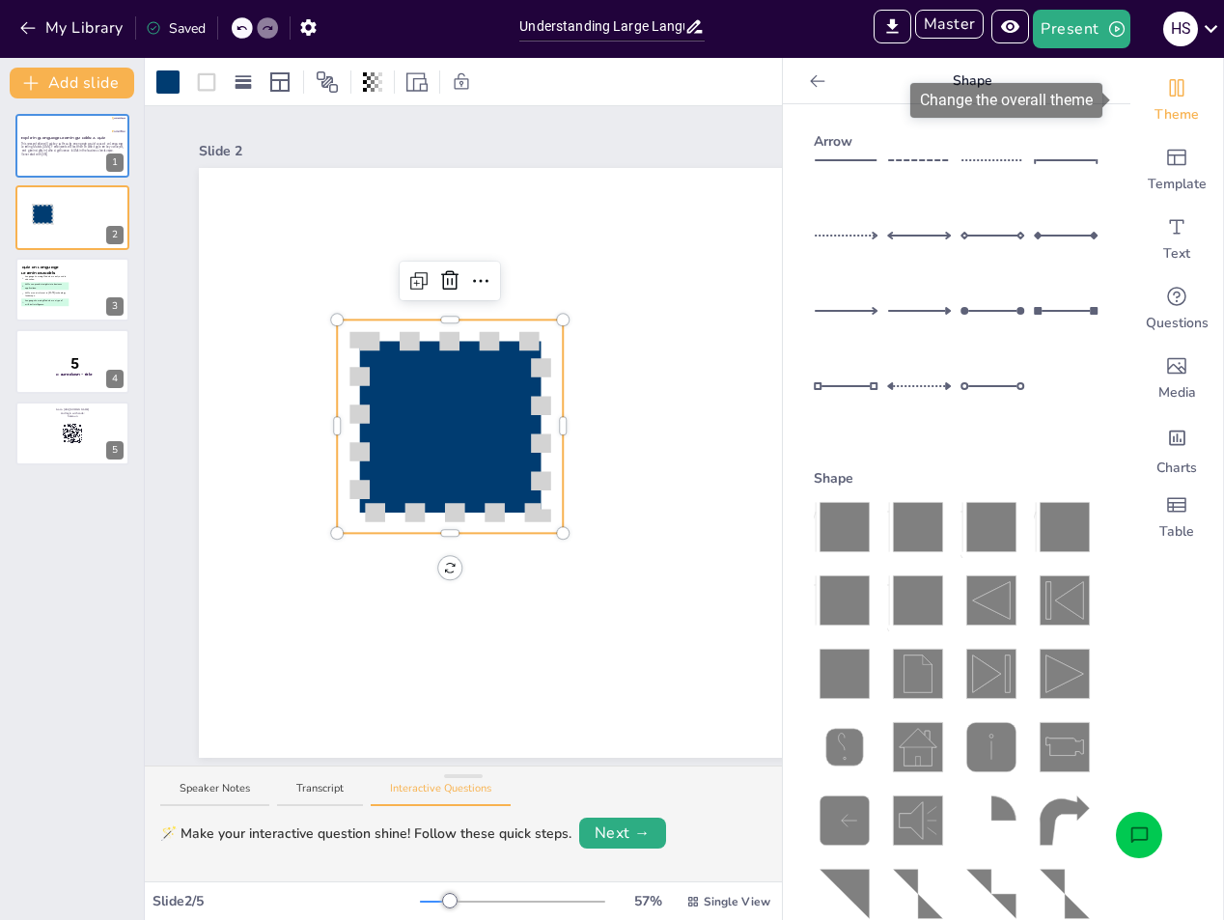
click at [1165, 97] on icon "Change the overall theme" at bounding box center [1176, 87] width 23 height 23
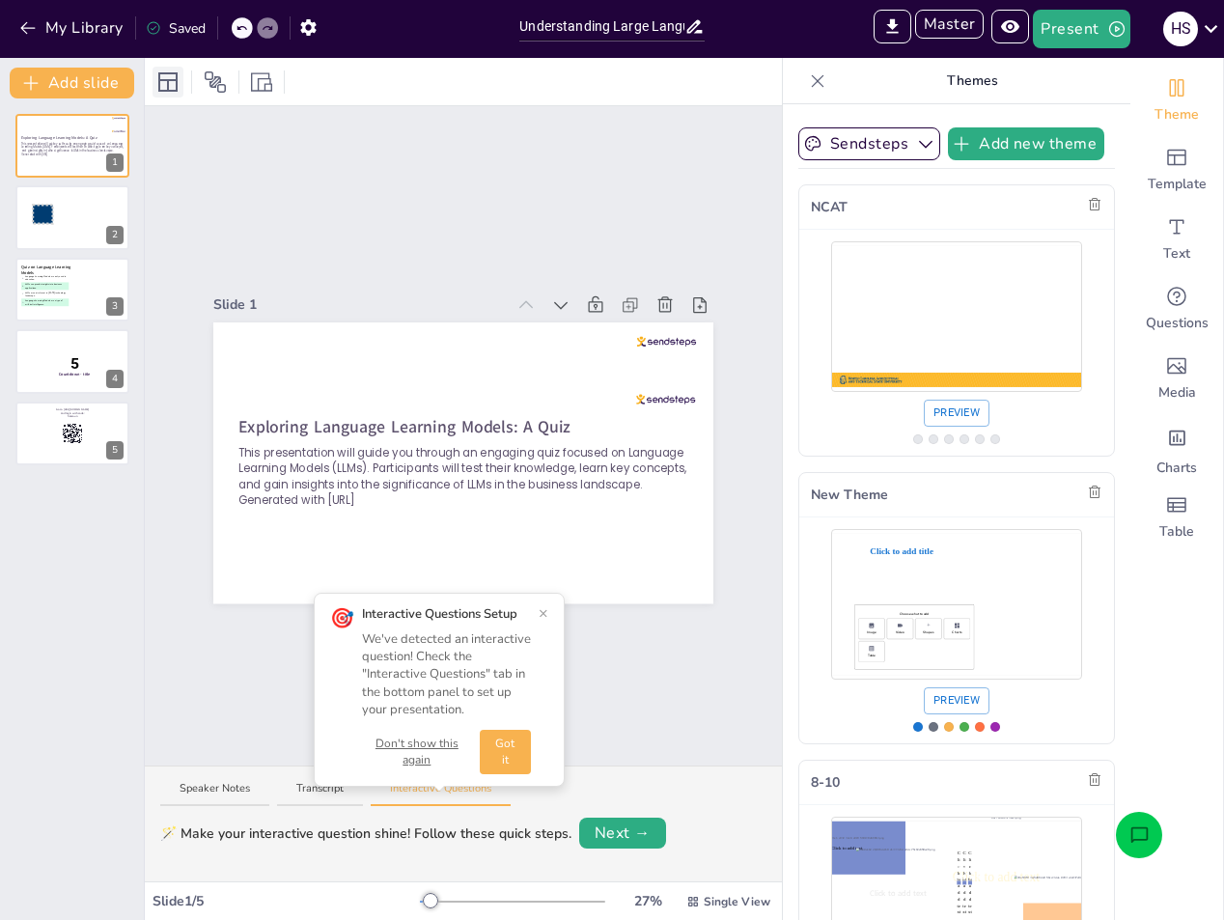
click at [163, 88] on icon at bounding box center [167, 81] width 23 height 23
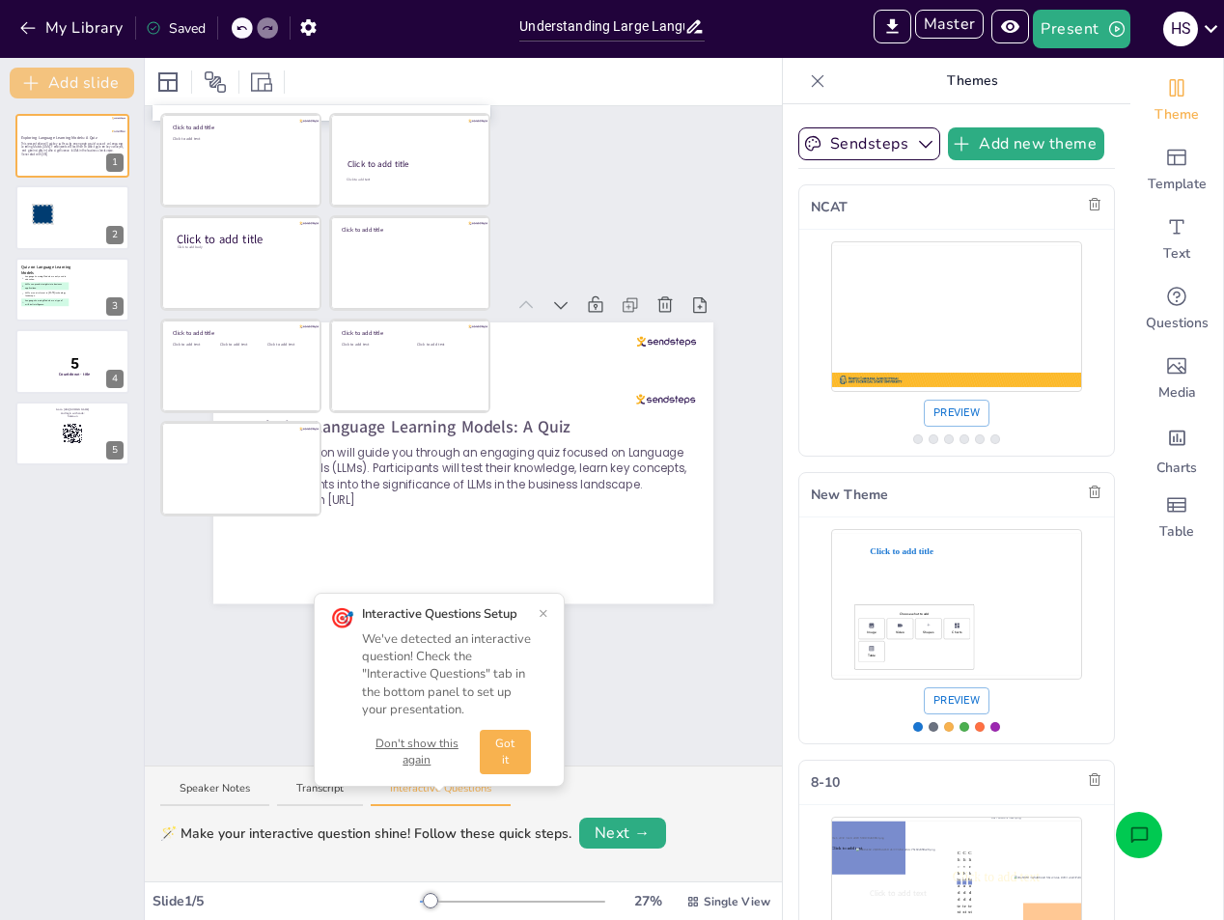
click at [107, 88] on button "Add slide" at bounding box center [72, 83] width 124 height 31
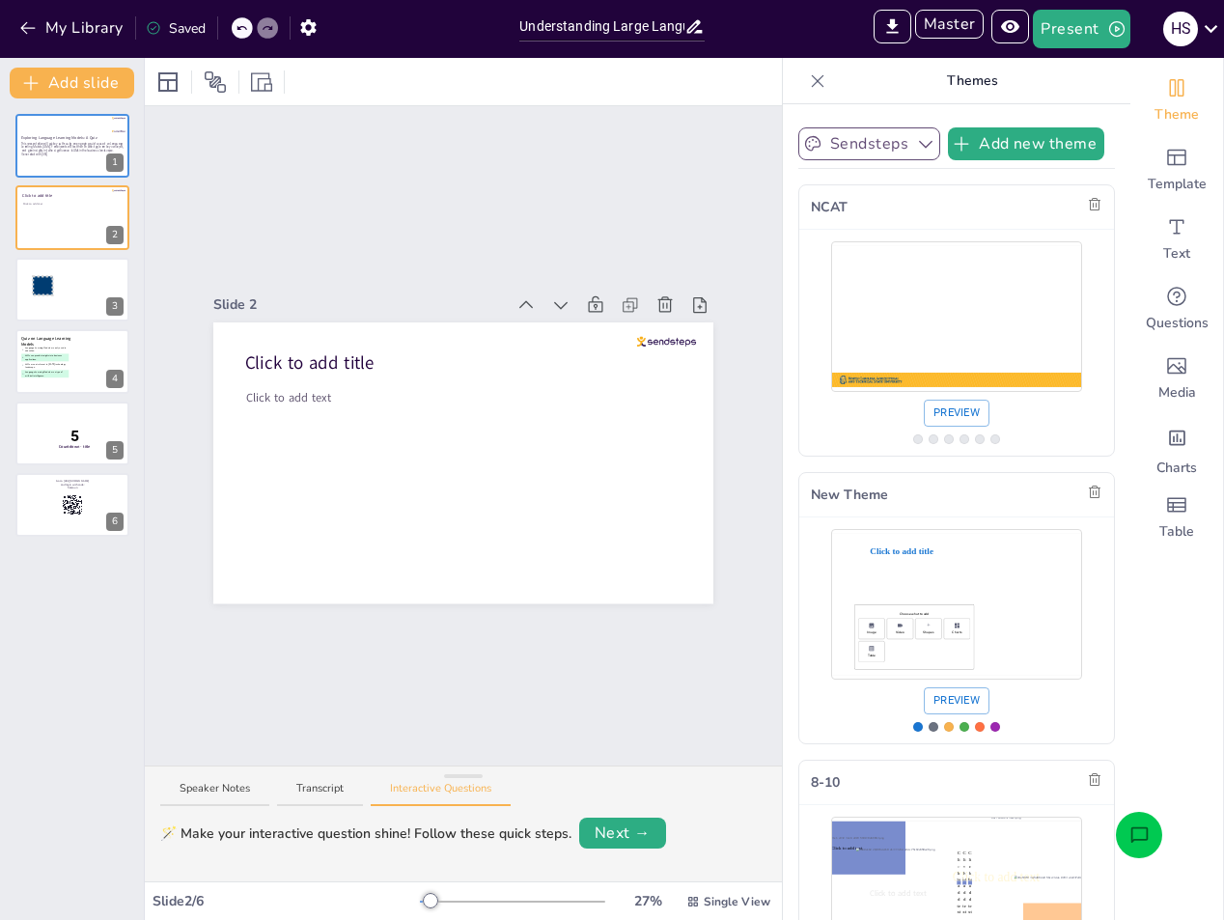
click at [884, 151] on button "Sendsteps" at bounding box center [869, 143] width 142 height 33
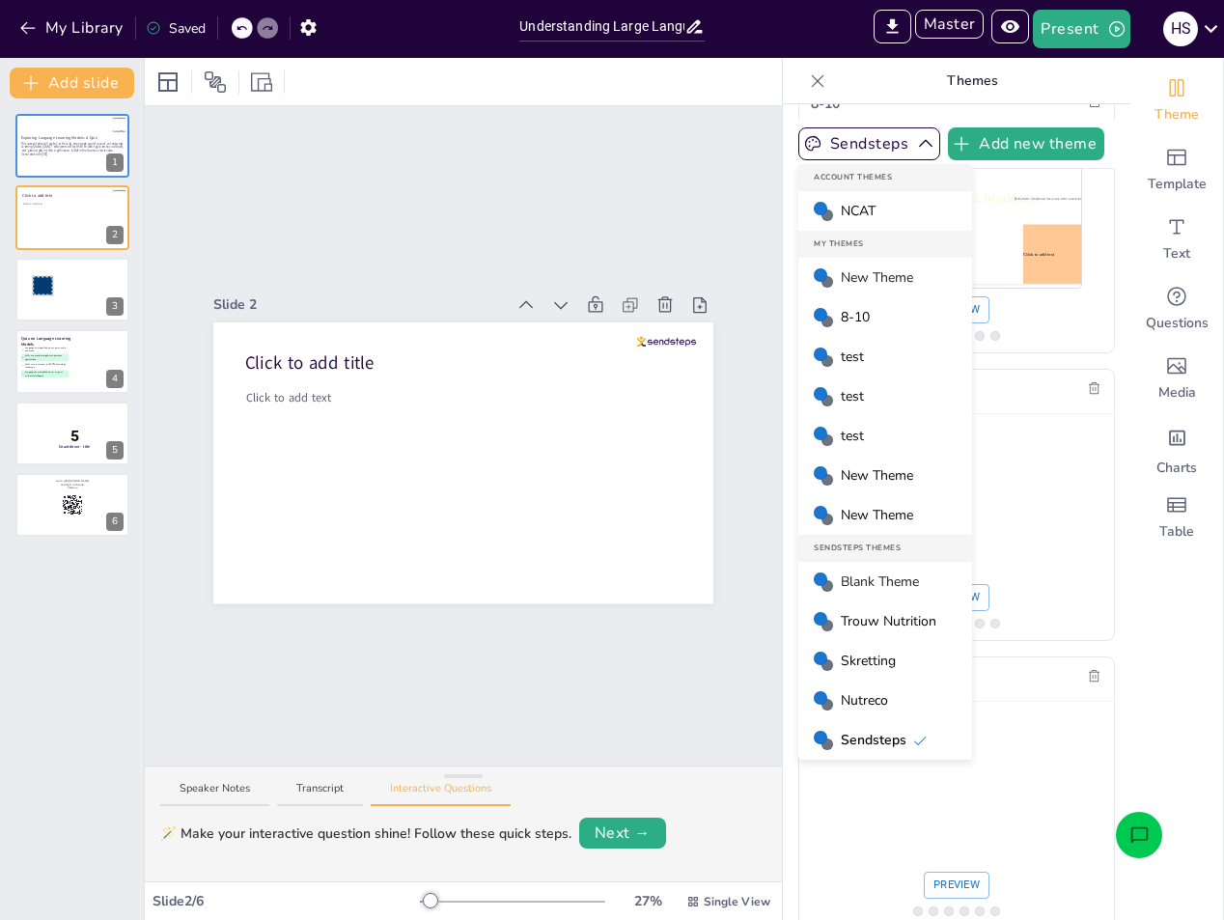
scroll to position [0, 0]
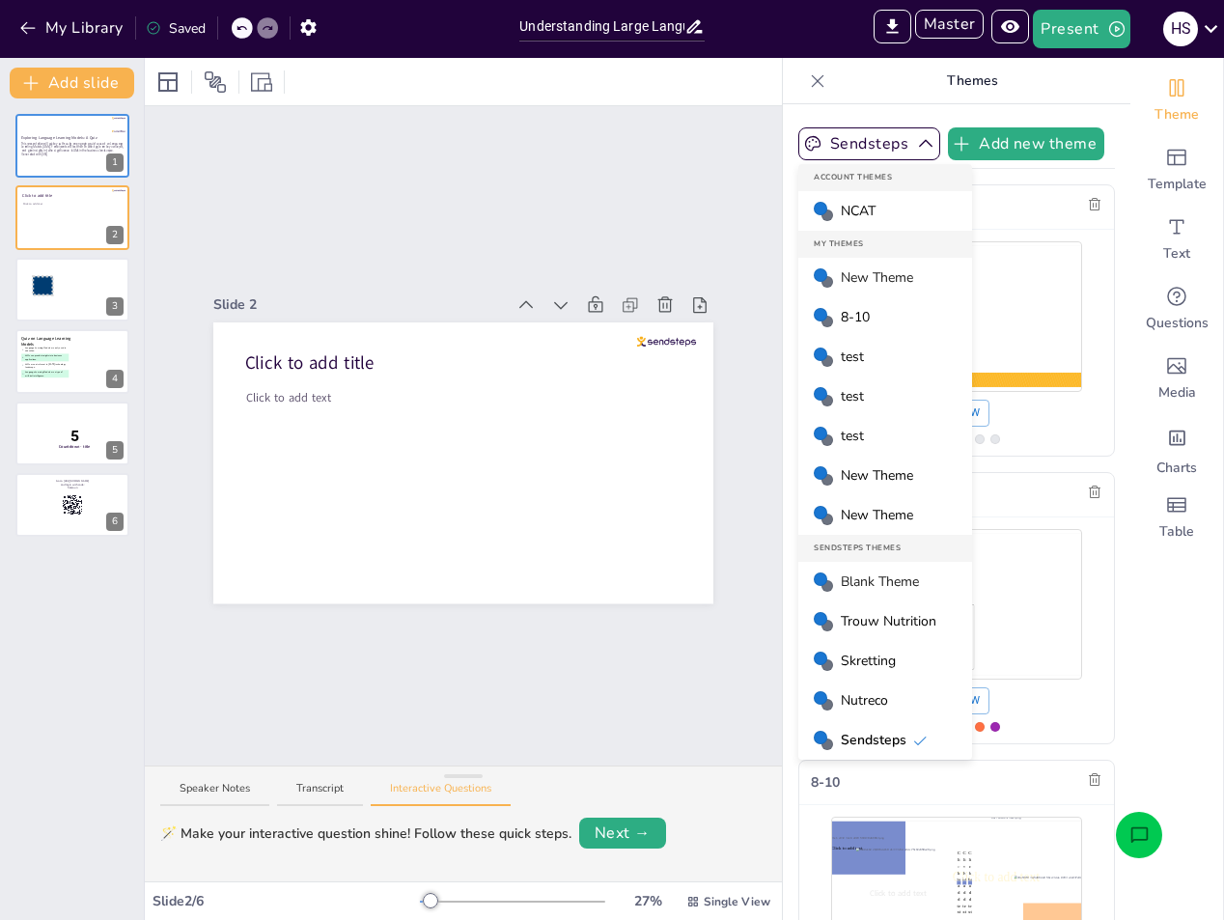
click at [874, 580] on span "Blank Theme" at bounding box center [880, 581] width 78 height 20
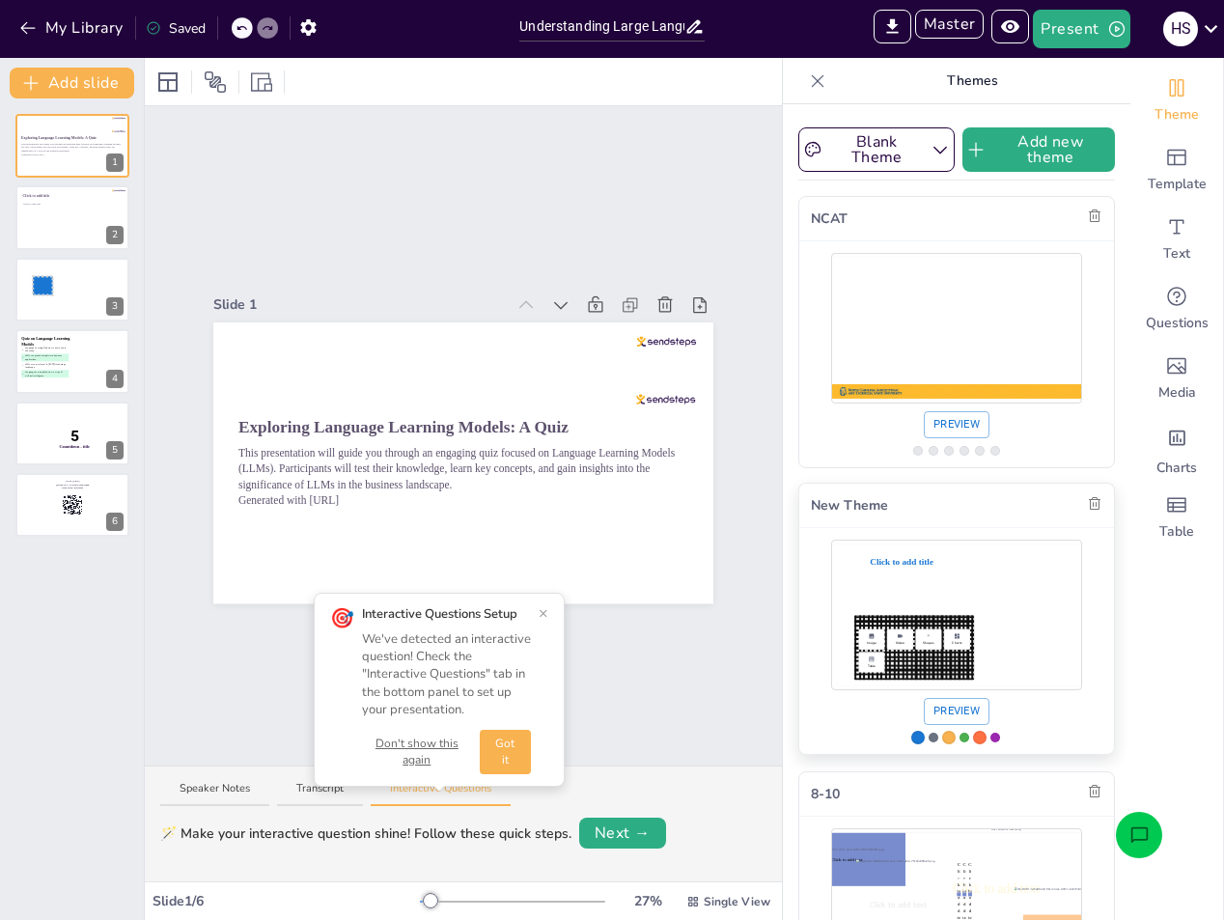
click at [900, 574] on div "Use theme New Theme" at bounding box center [956, 614] width 251 height 141
click at [70, 319] on div at bounding box center [72, 290] width 116 height 66
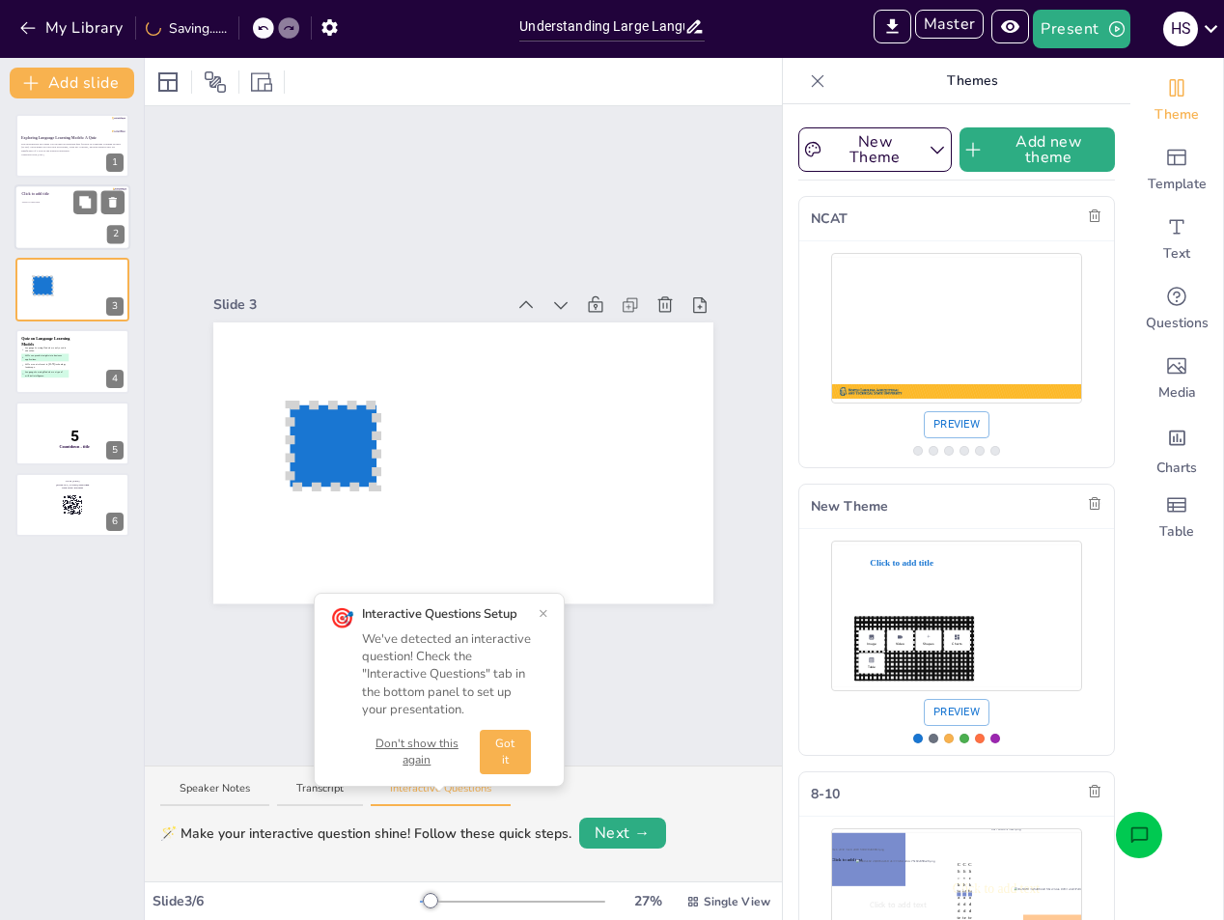
click at [73, 229] on div "Click to add text" at bounding box center [71, 222] width 98 height 42
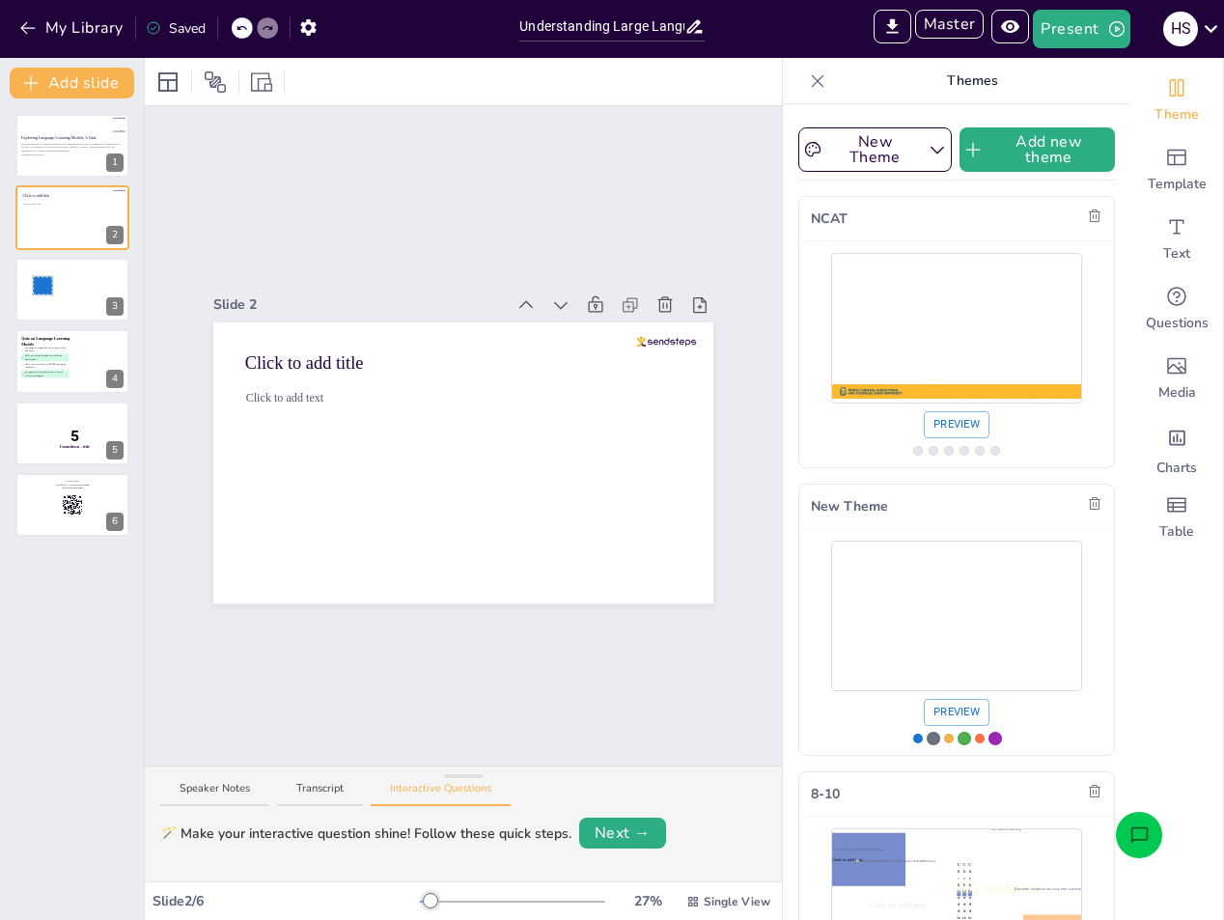
click at [952, 614] on div "Use theme New Theme" at bounding box center [956, 615] width 251 height 141
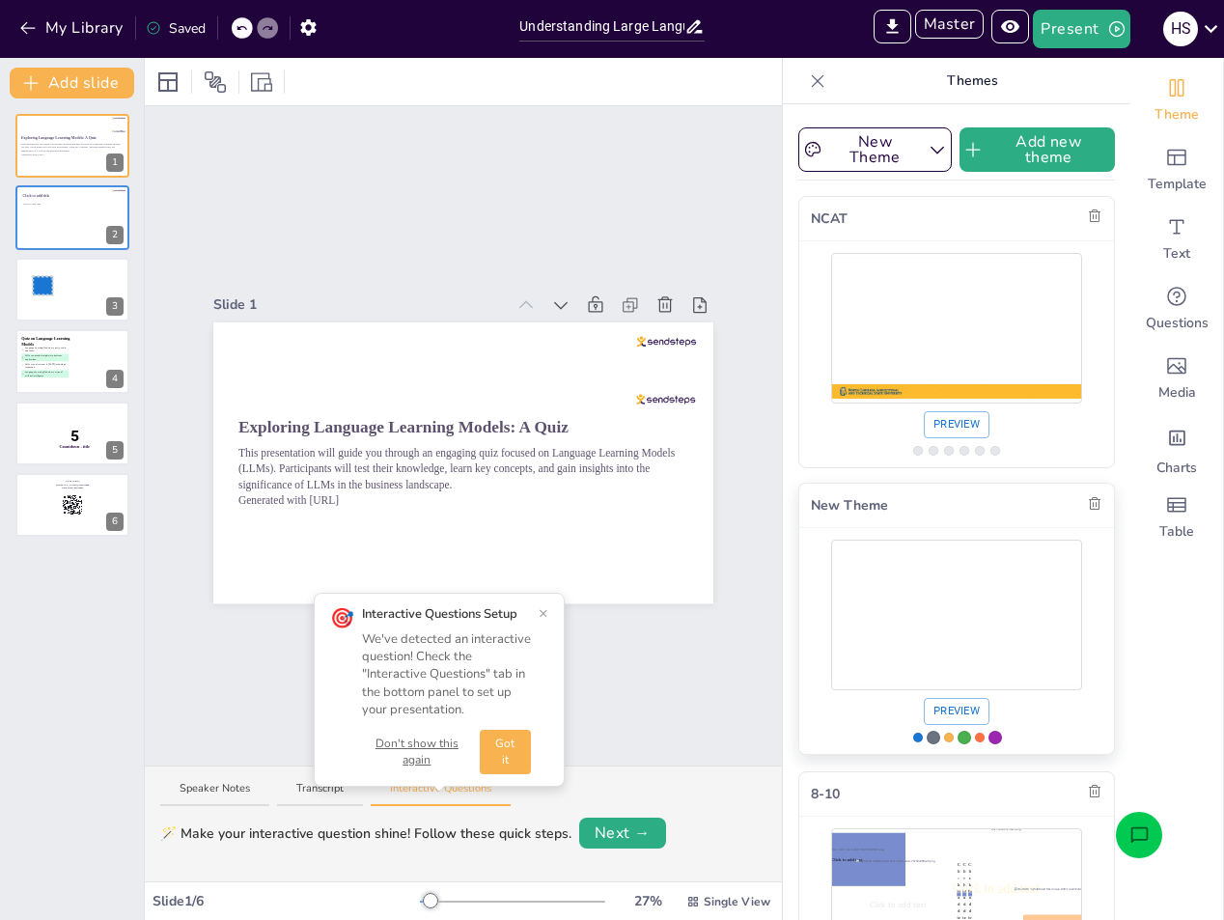
click at [950, 526] on div "New Theme" at bounding box center [956, 505] width 315 height 44
click at [944, 32] on button "Master" at bounding box center [949, 24] width 69 height 29
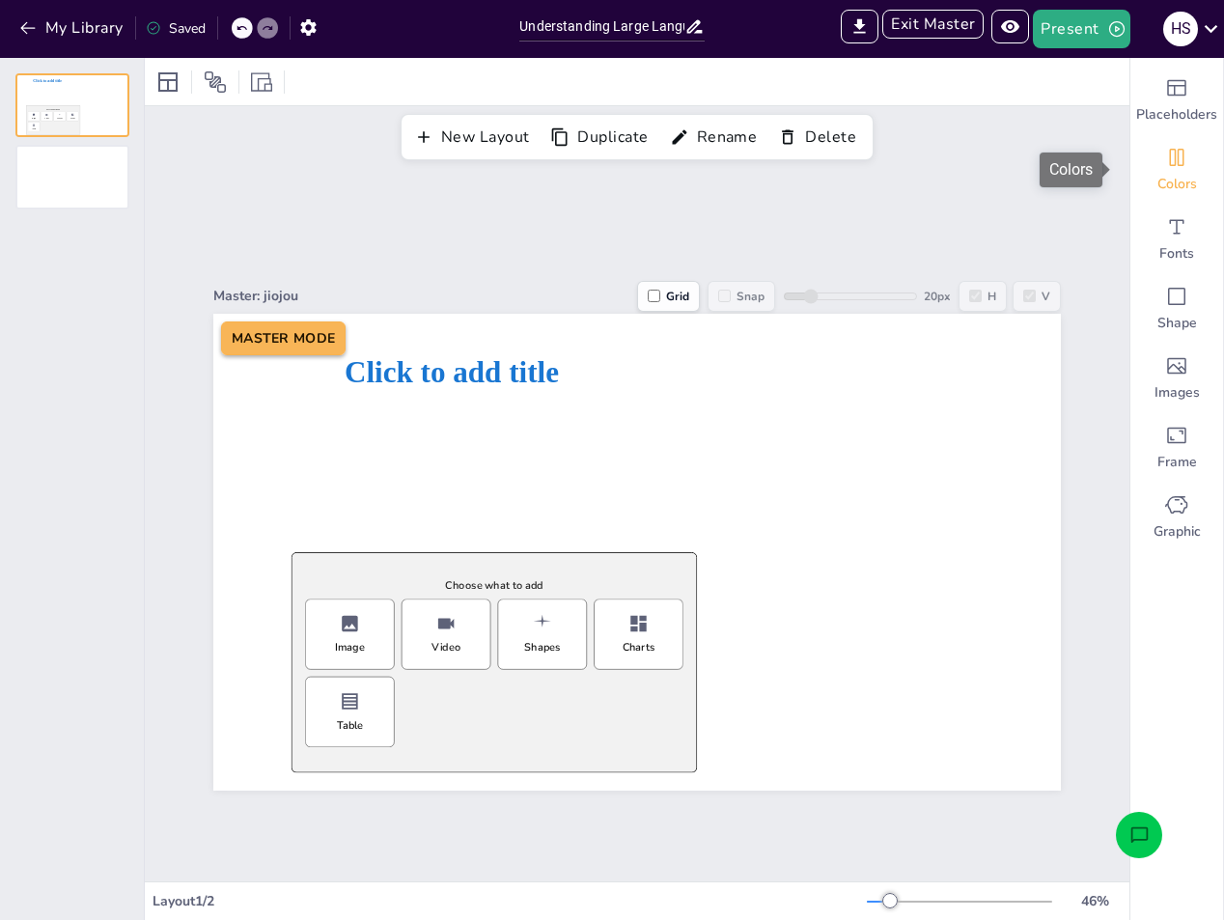
click at [1173, 165] on icon "Colors" at bounding box center [1176, 157] width 23 height 23
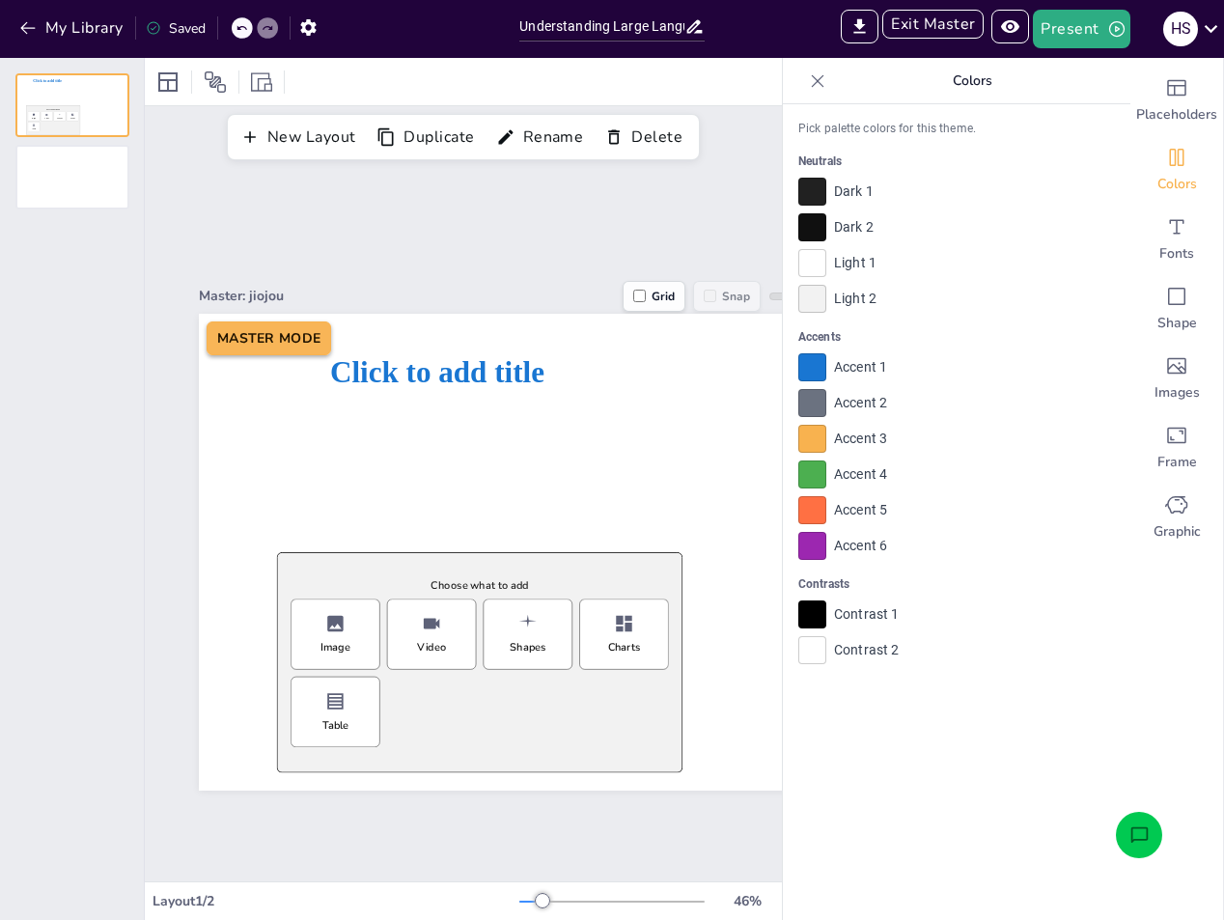
click at [812, 77] on icon at bounding box center [818, 80] width 13 height 13
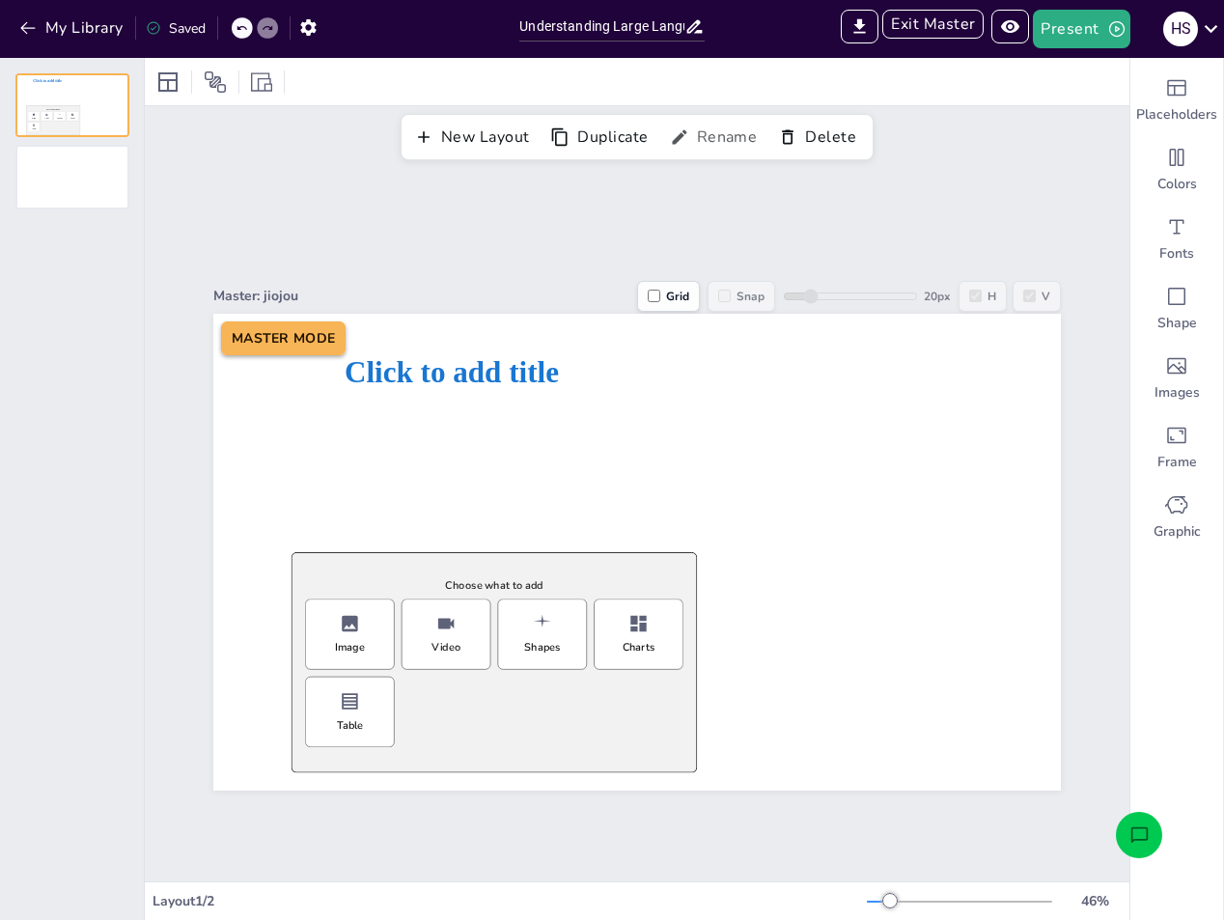
click at [691, 133] on button "Rename" at bounding box center [715, 137] width 101 height 33
